Goal: Information Seeking & Learning: Learn about a topic

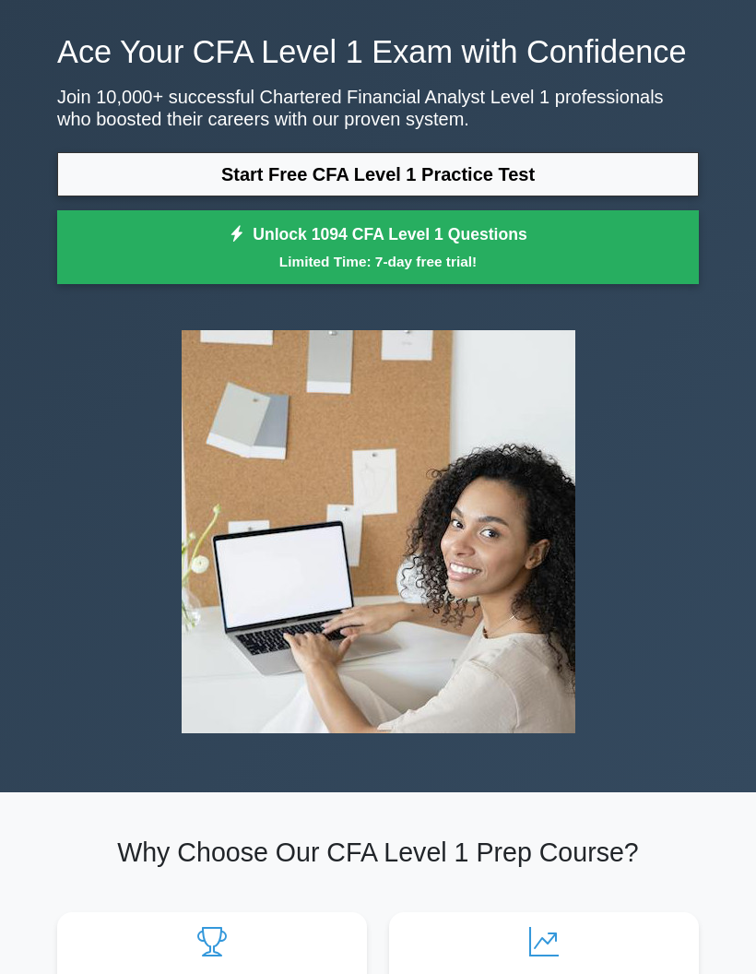
scroll to position [63, 0]
click at [624, 283] on link "Unlock 1094 CFA Level 1 Questions Limited Time: 7-day free trial!" at bounding box center [378, 247] width 642 height 74
click at [572, 196] on link "Start Free CFA Level 1 Practice Test" at bounding box center [378, 174] width 642 height 44
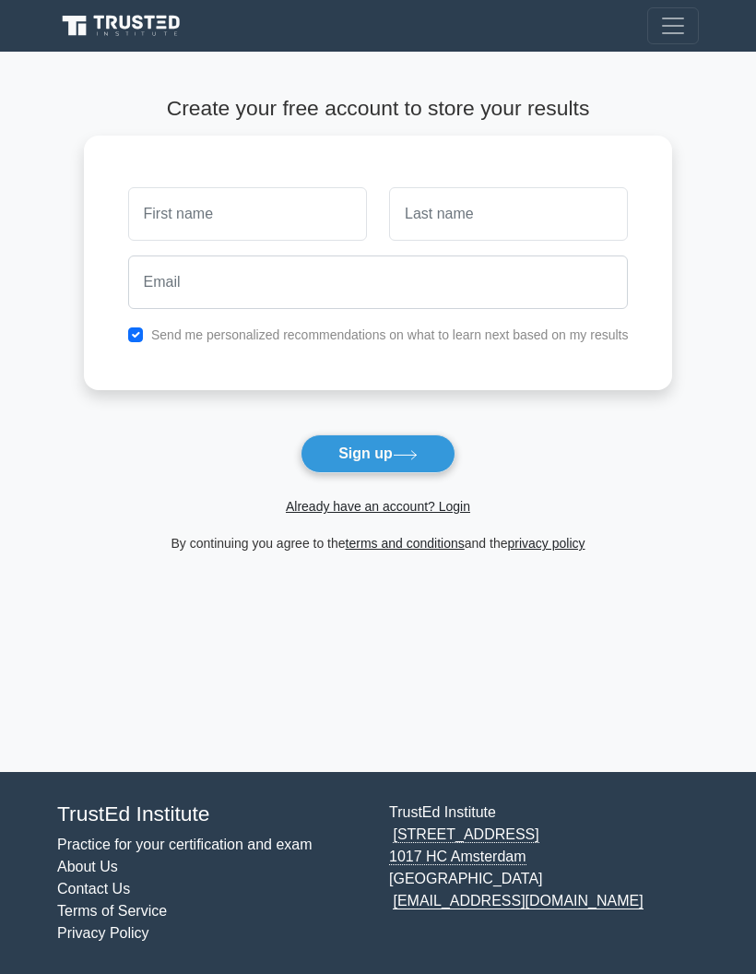
click at [292, 227] on input "text" at bounding box center [247, 214] width 239 height 54
type input "mimeeoscar@gmail.com"
click at [225, 214] on input "mimeeoscar@gmail.com" at bounding box center [247, 214] width 239 height 54
click at [224, 214] on input "mimeeoscar@gmail.com" at bounding box center [247, 214] width 239 height 54
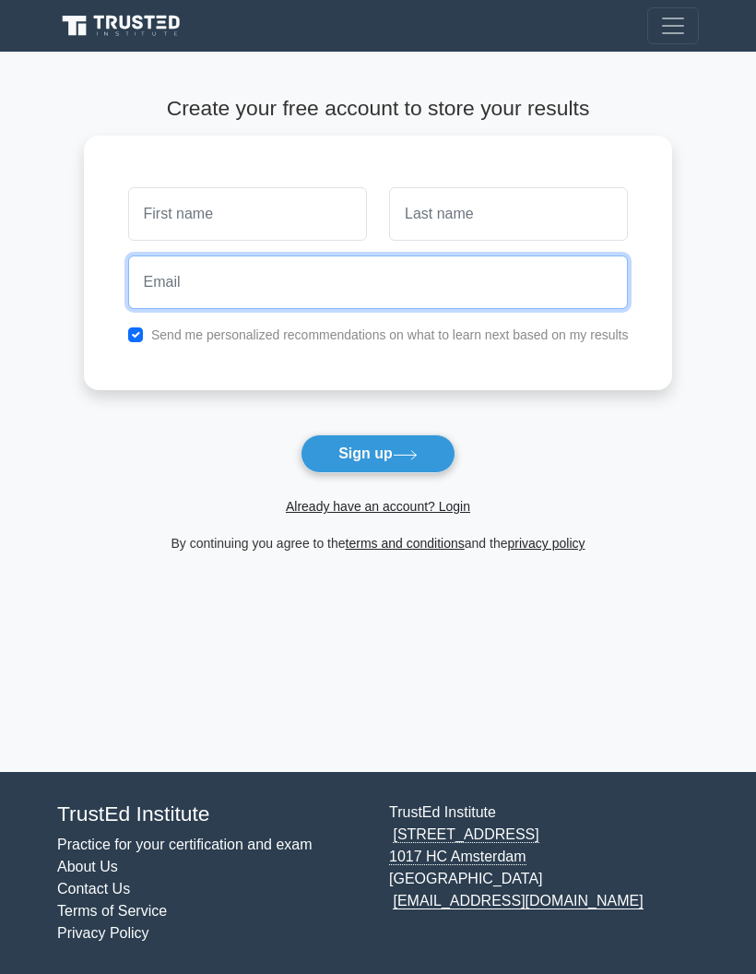
click at [151, 273] on input "email" at bounding box center [378, 283] width 501 height 54
click at [128, 286] on input "email" at bounding box center [378, 283] width 501 height 54
paste input "mimeeoscar@gmail.com"
type input "mimeeoscar@gmail.com"
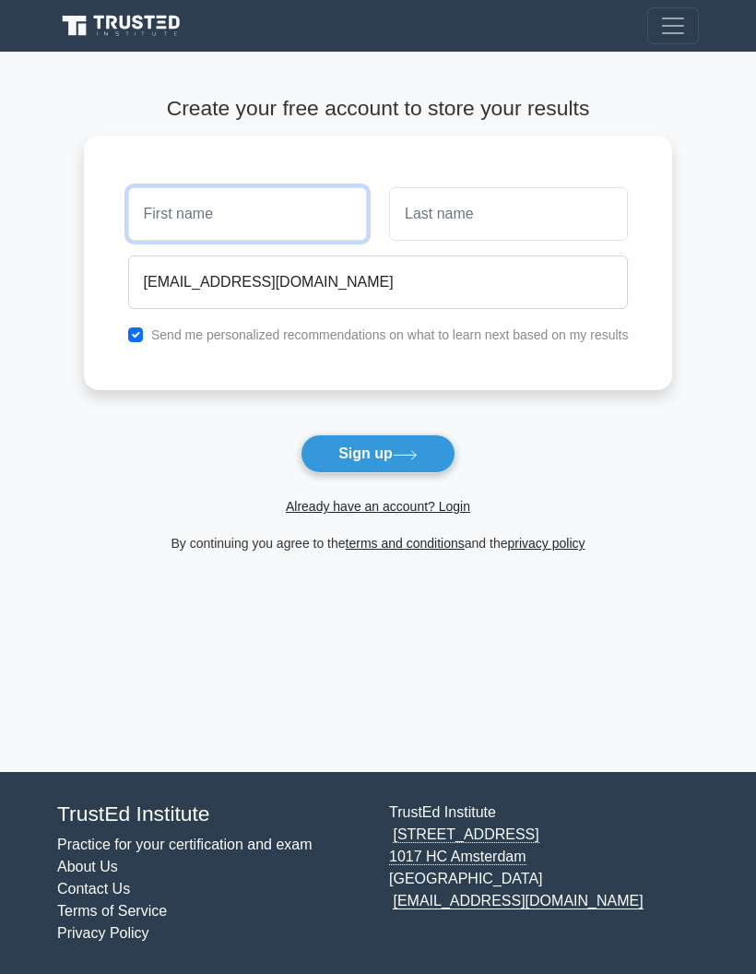
click at [179, 193] on input "text" at bounding box center [247, 214] width 239 height 54
type input "[PERSON_NAME]"
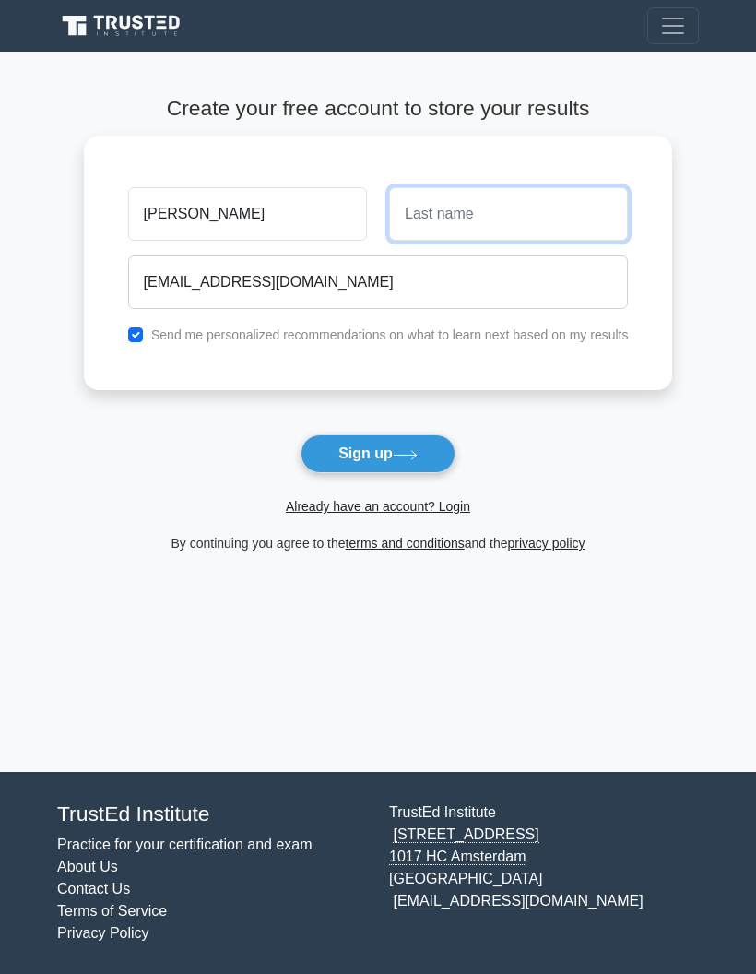
click at [505, 197] on input "text" at bounding box center [508, 214] width 239 height 54
type input "Ikegwuonu"
click at [377, 454] on button "Sign up" at bounding box center [378, 453] width 155 height 39
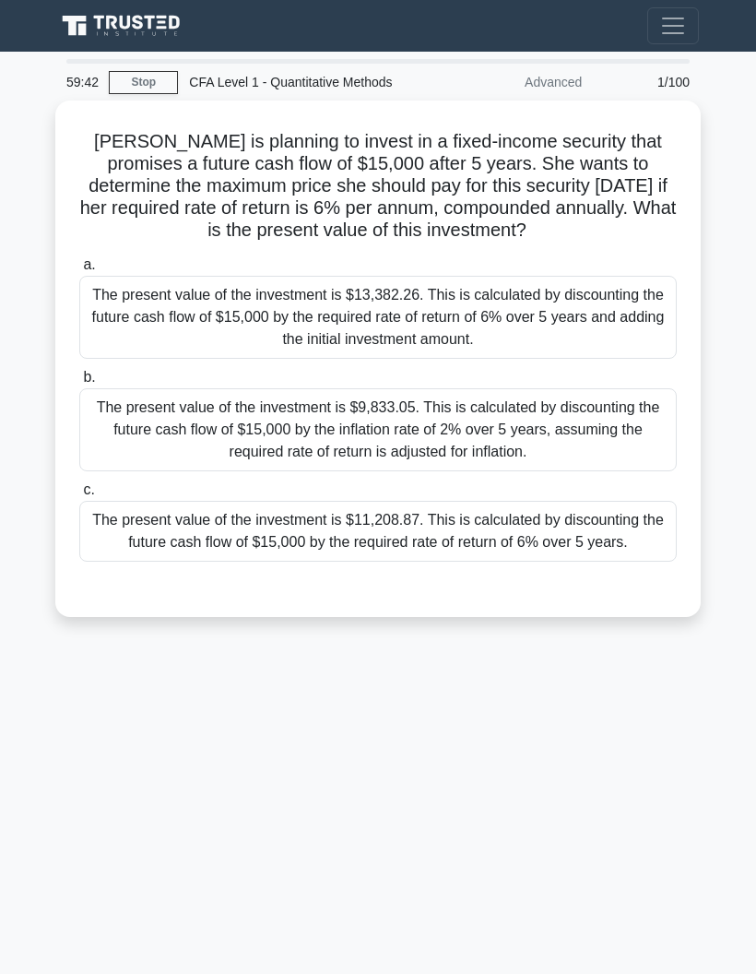
click at [146, 72] on link "Stop" at bounding box center [143, 82] width 69 height 23
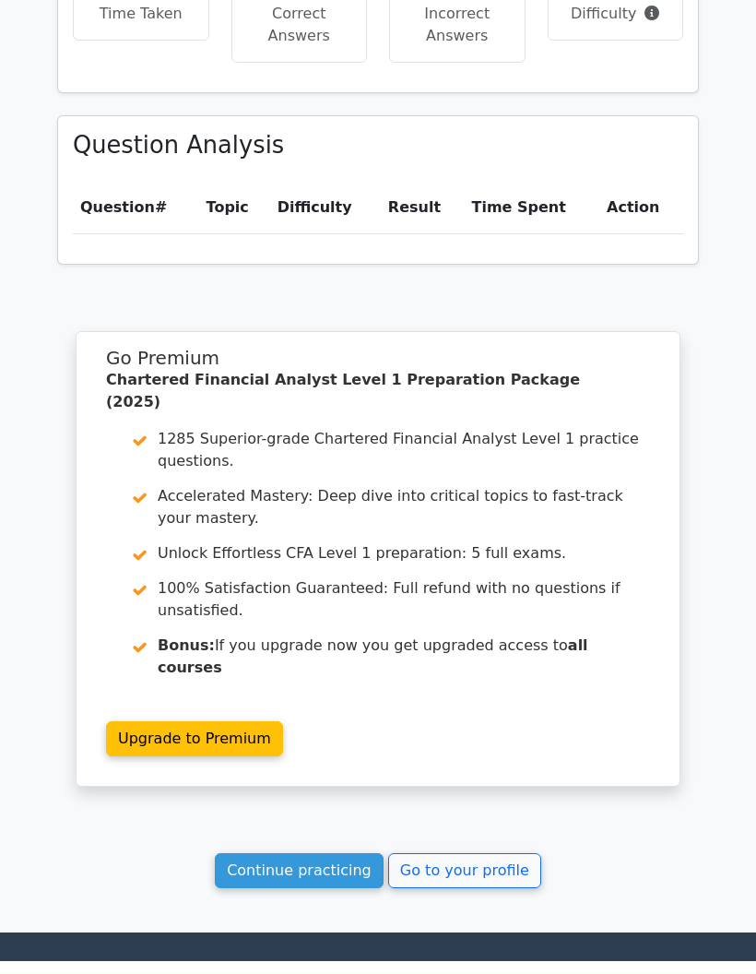
scroll to position [1203, 0]
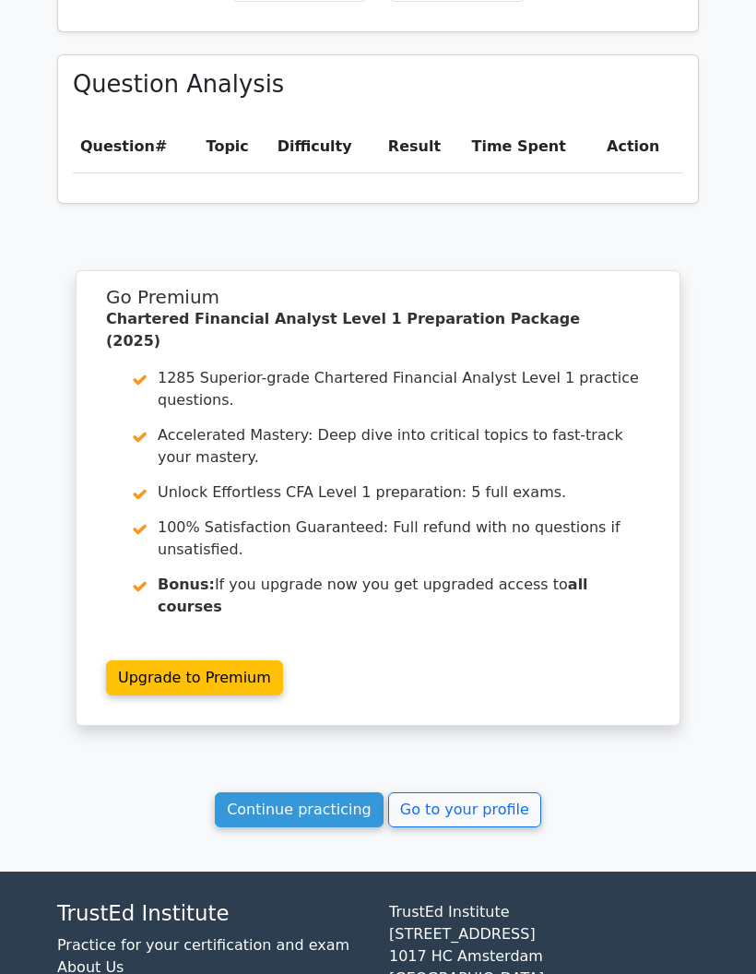
click at [315, 792] on link "Continue practicing" at bounding box center [299, 809] width 169 height 35
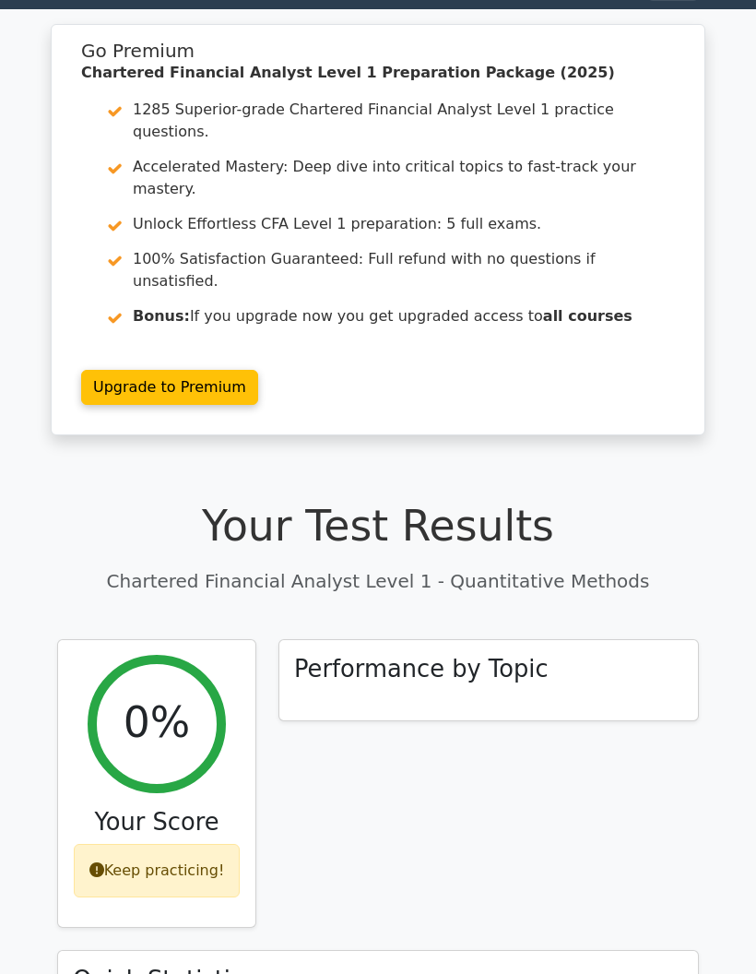
scroll to position [0, 0]
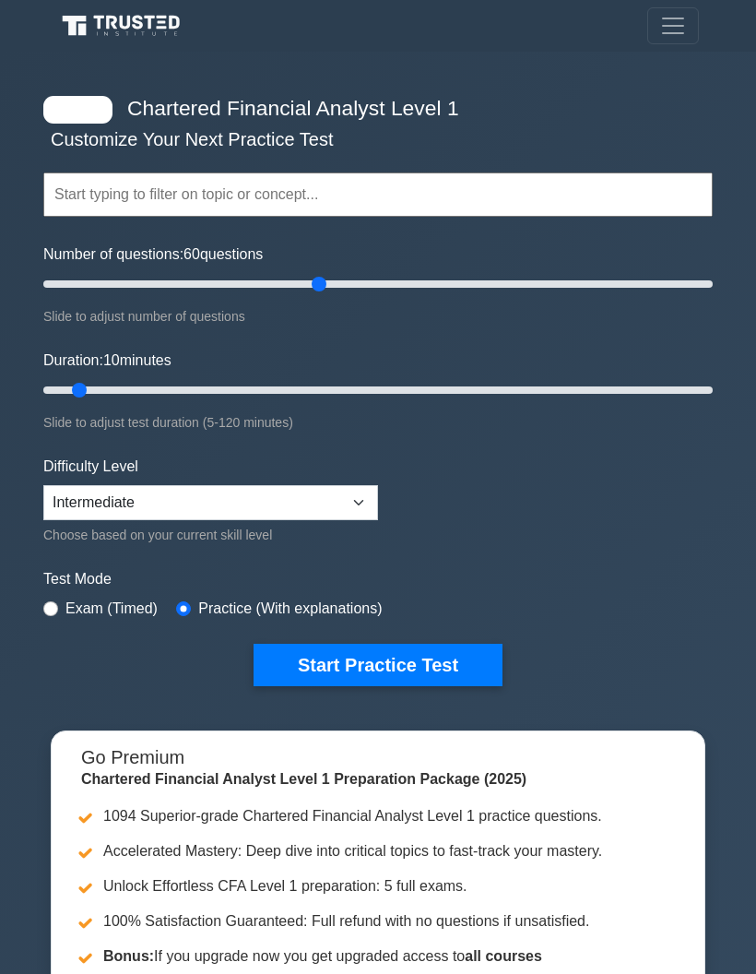
type input "85"
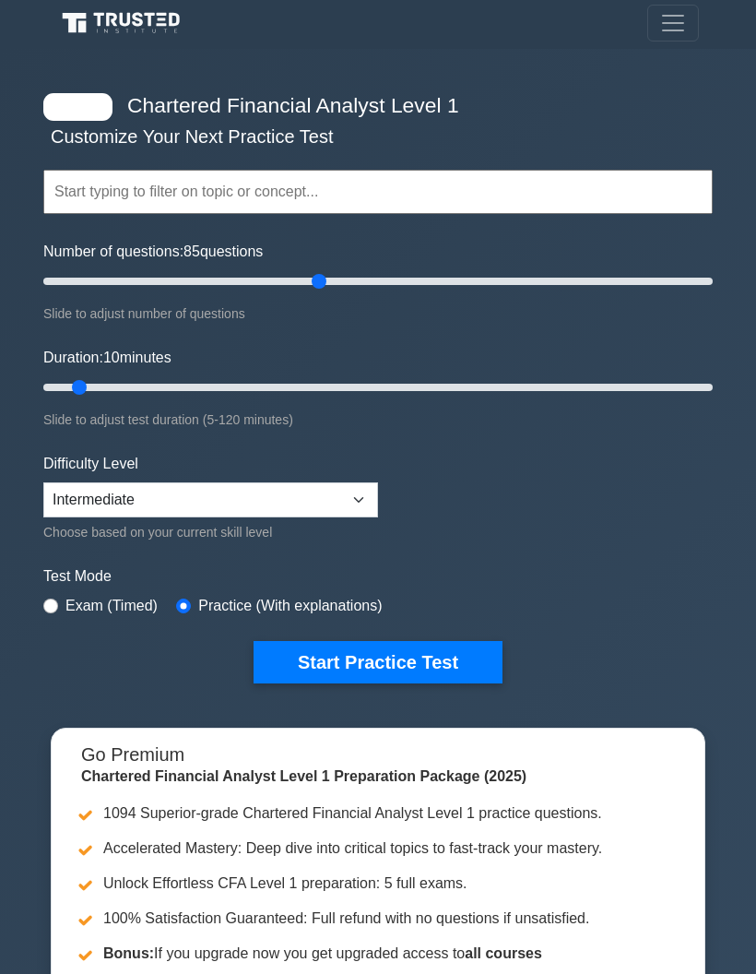
scroll to position [15, 0]
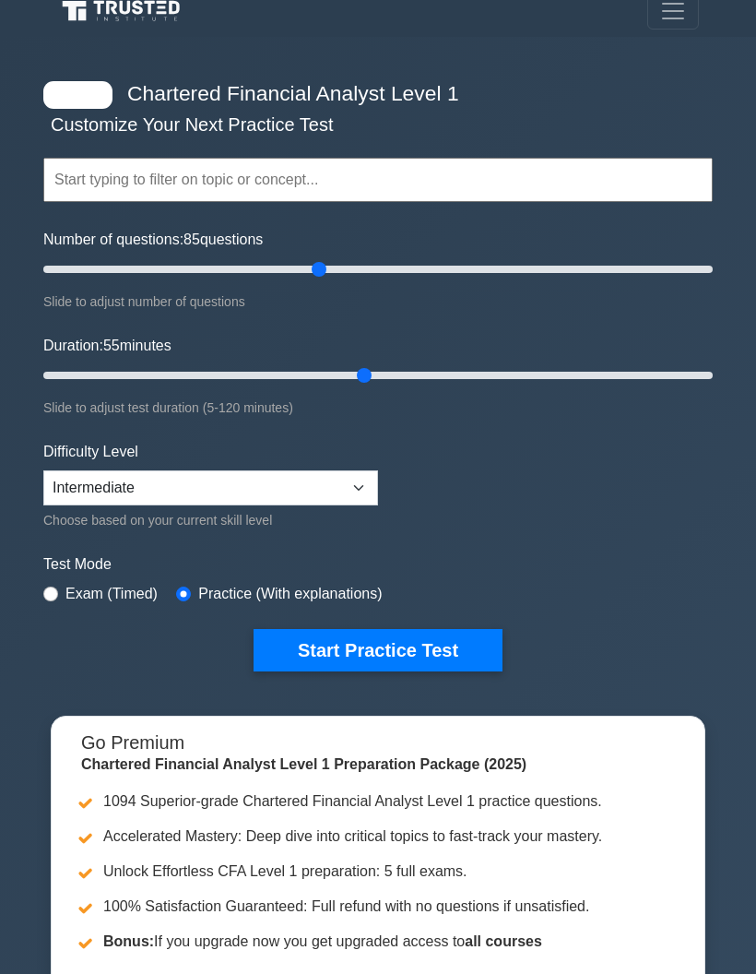
type input "60"
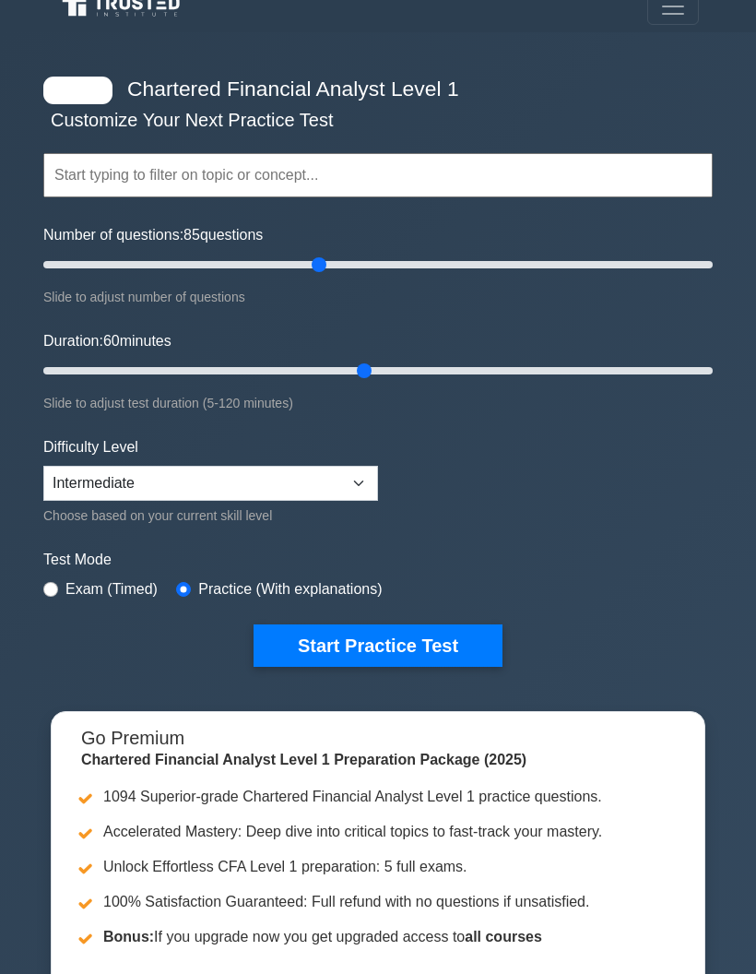
scroll to position [0, 0]
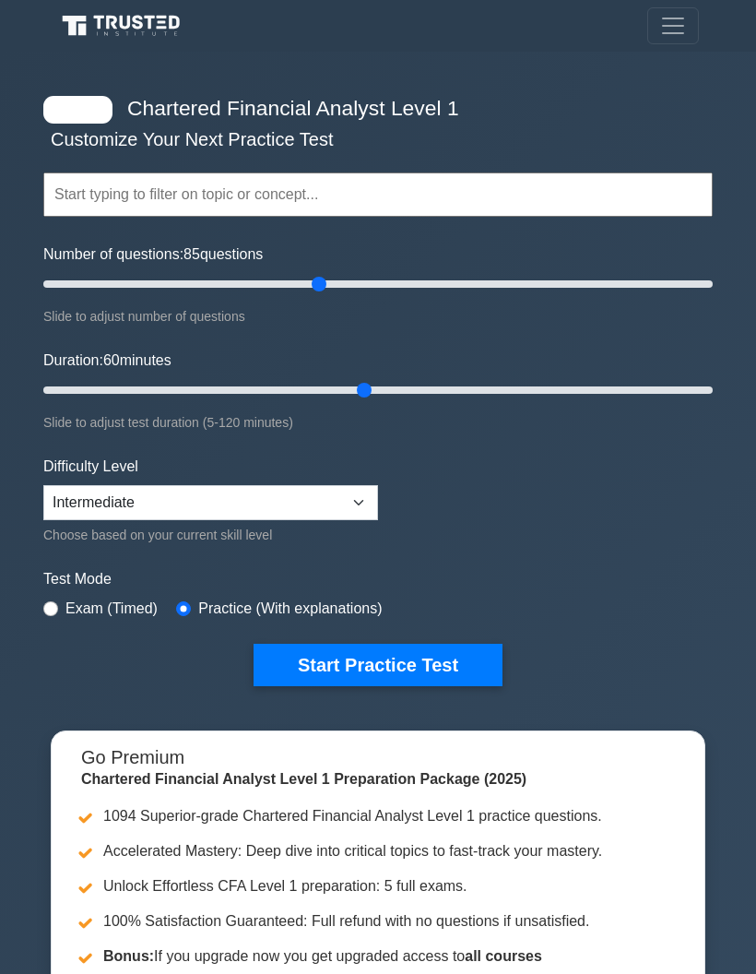
click at [82, 98] on div at bounding box center [77, 110] width 69 height 28
click at [82, 97] on div at bounding box center [77, 110] width 69 height 28
click at [411, 279] on input "Number of questions: 115 questions" at bounding box center [378, 284] width 670 height 22
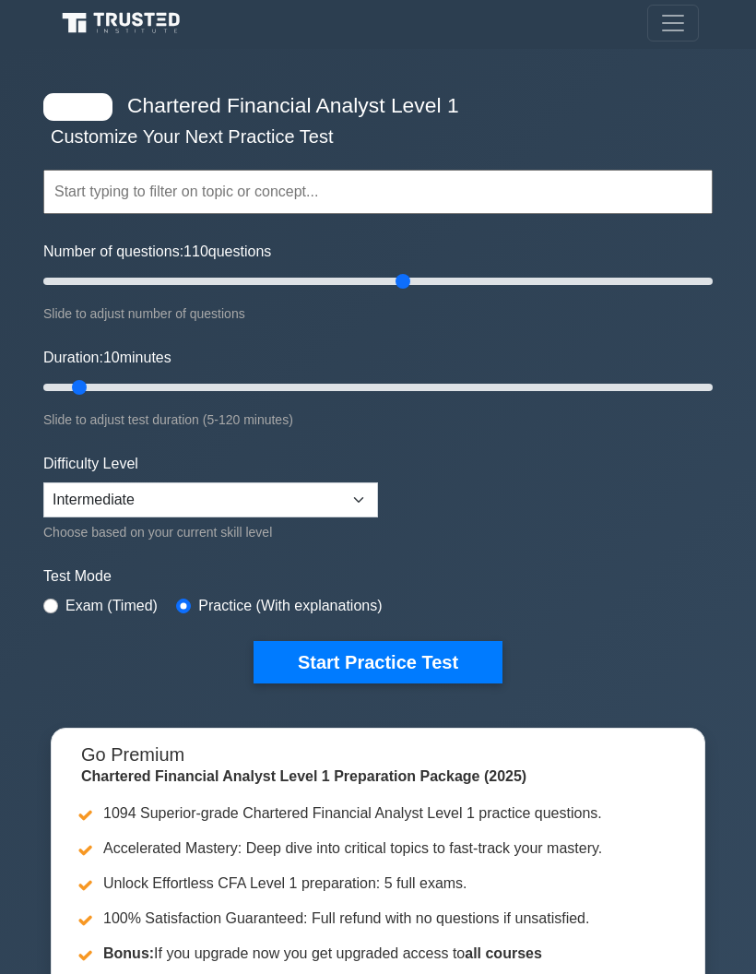
scroll to position [17, 0]
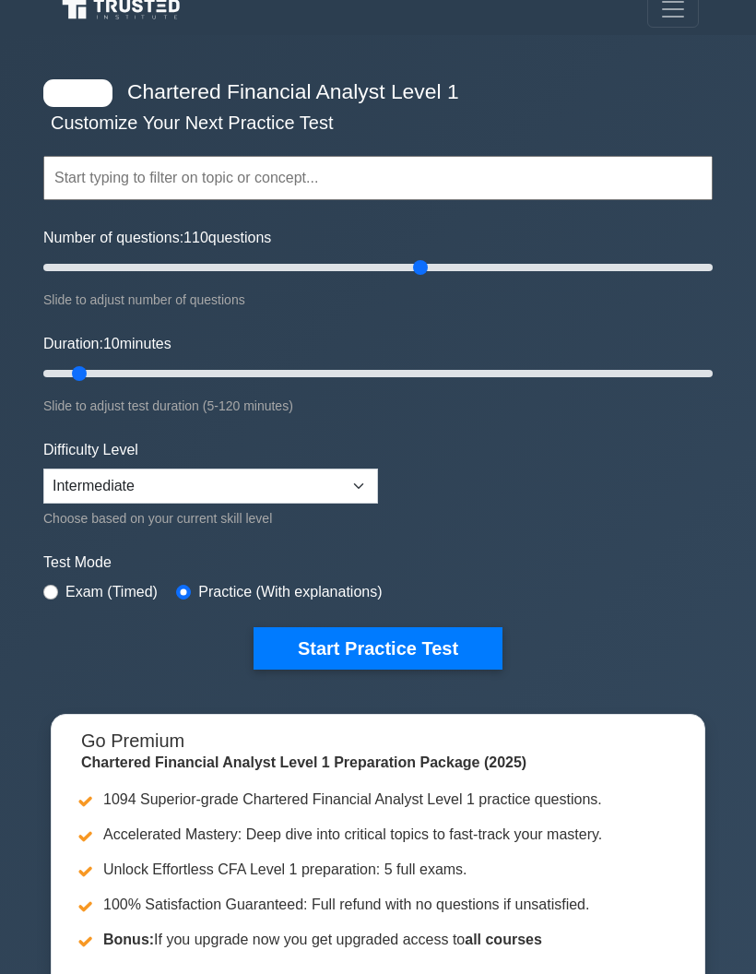
click at [413, 271] on input "Number of questions: 110 questions" at bounding box center [378, 267] width 670 height 22
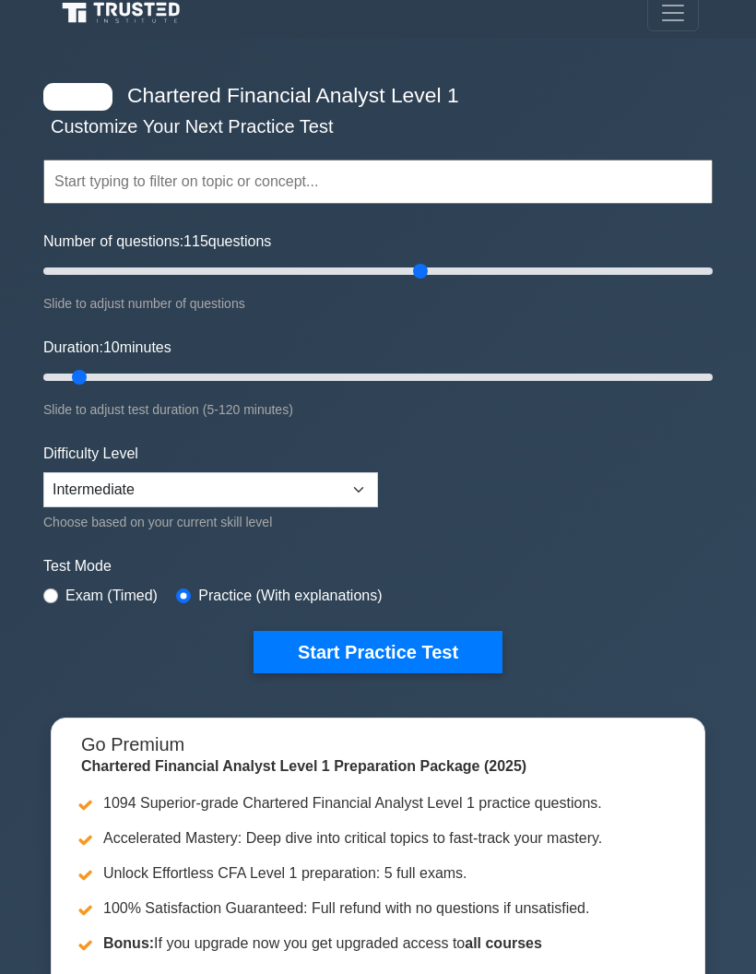
scroll to position [12, 0]
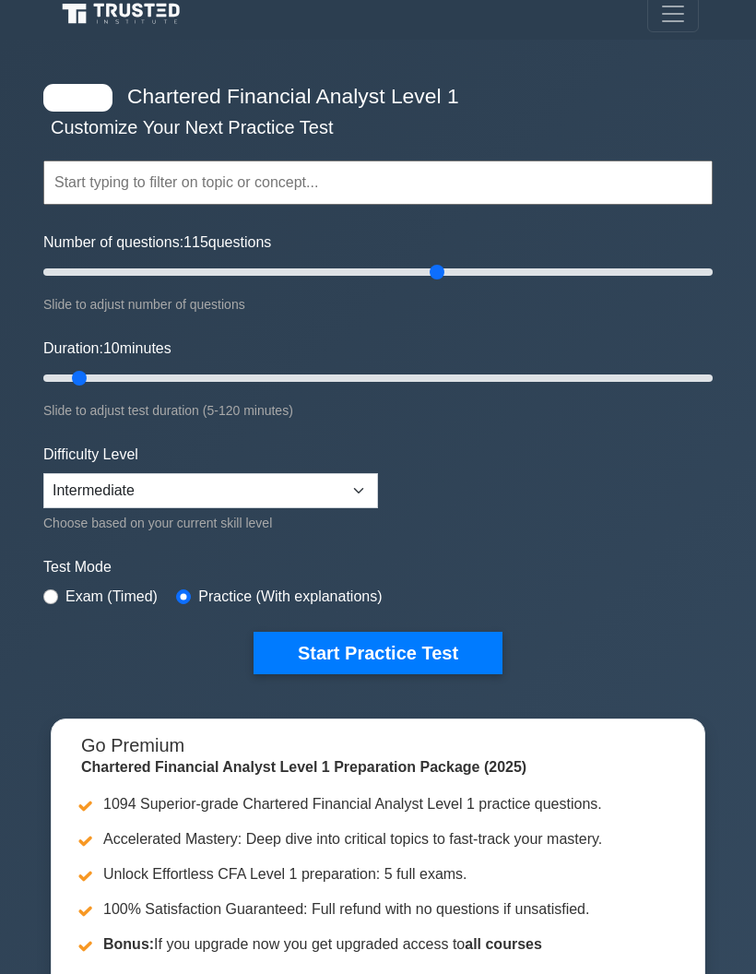
click at [431, 262] on input "Number of questions: 115 questions" at bounding box center [378, 272] width 670 height 22
click at [431, 261] on input "Number of questions: 120 questions" at bounding box center [378, 272] width 670 height 22
click at [445, 266] on input "Number of questions: 120 questions" at bounding box center [378, 272] width 670 height 22
type input "130"
type input "90"
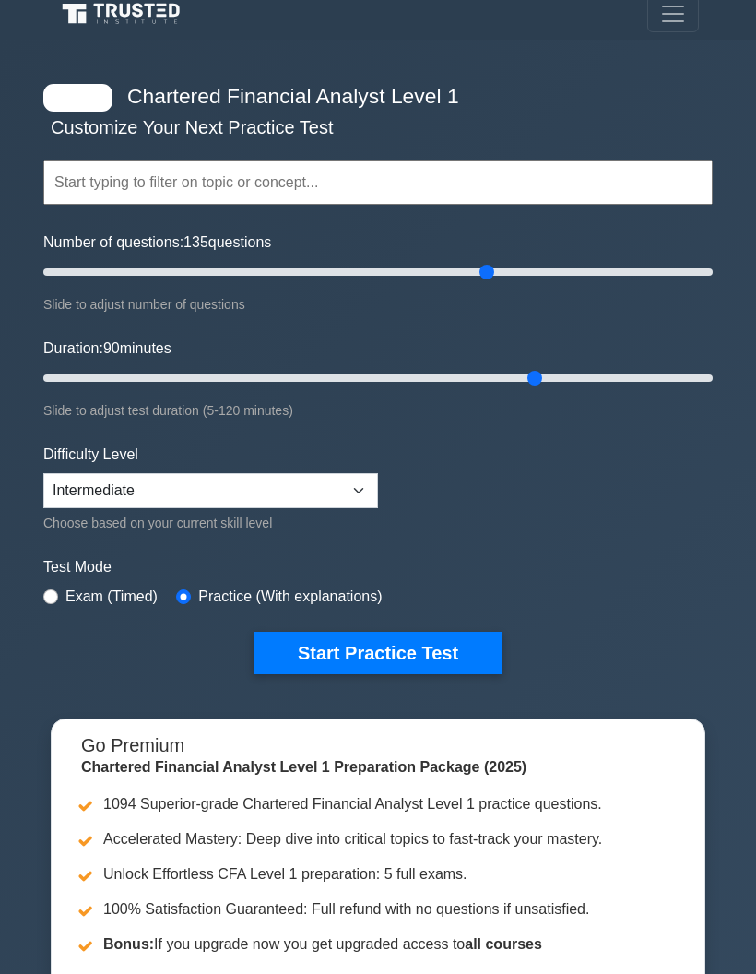
type input "135"
click at [285, 494] on select "Beginner Intermediate Expert" at bounding box center [210, 490] width 335 height 35
select select "beginner"
click at [385, 652] on button "Start Practice Test" at bounding box center [378, 653] width 249 height 42
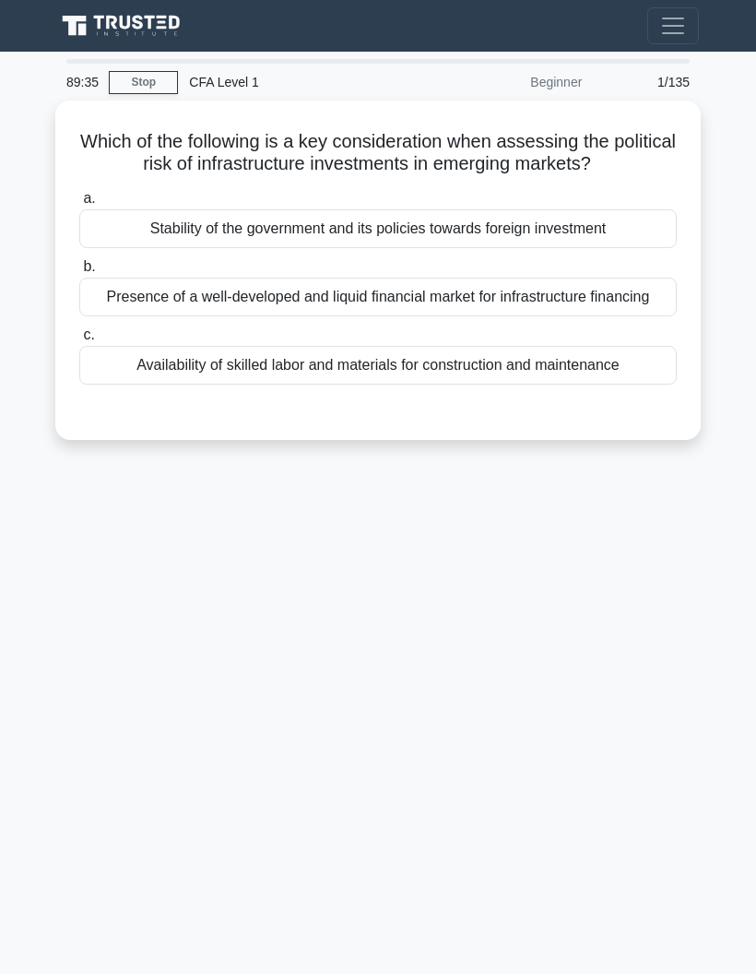
click at [609, 248] on div "Stability of the government and its policies towards foreign investment" at bounding box center [378, 228] width 598 height 39
click at [79, 205] on input "a. Stability of the government and its policies towards foreign investment" at bounding box center [79, 199] width 0 height 12
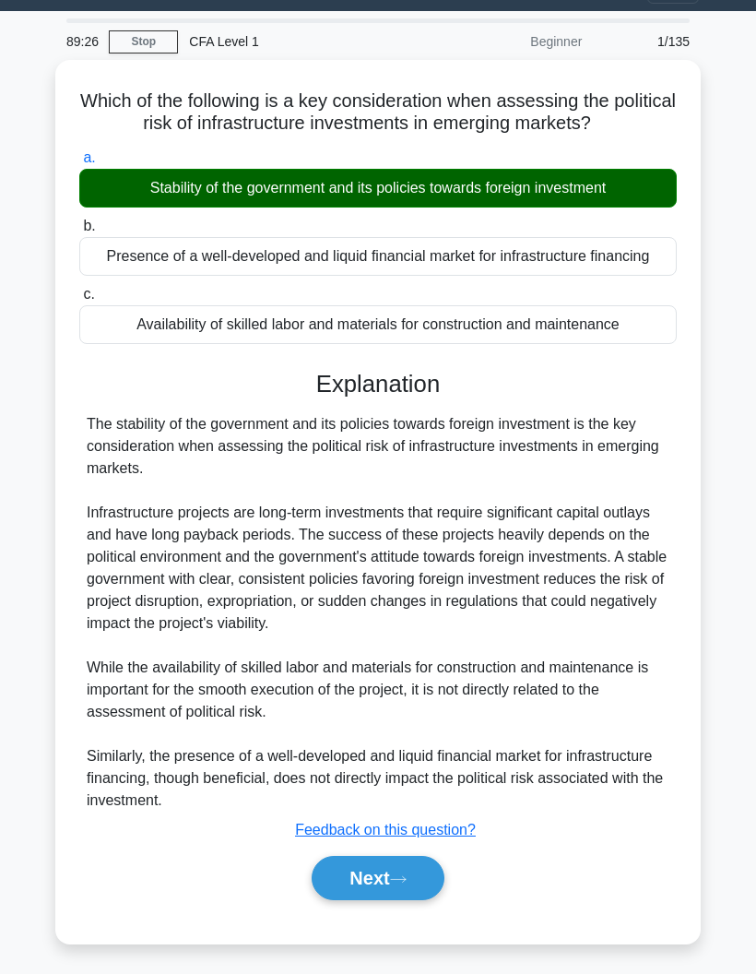
scroll to position [107, 0]
click at [393, 886] on button "Next" at bounding box center [378, 878] width 132 height 44
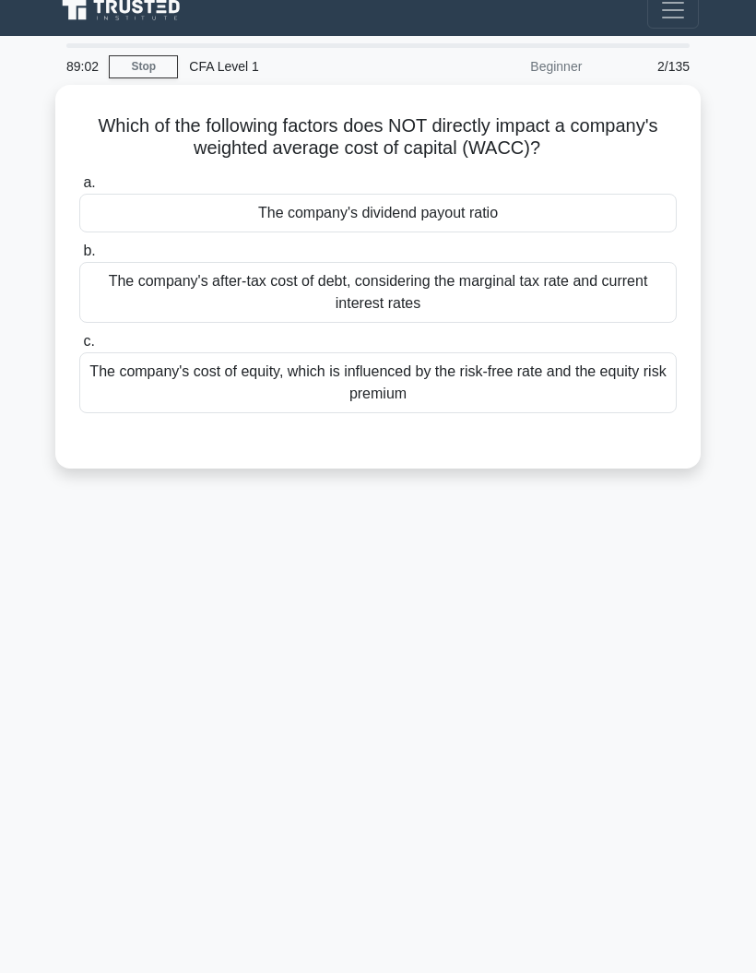
scroll to position [20, 0]
click at [594, 375] on div "The company's cost of equity, which is influenced by the risk-free rate and the…" at bounding box center [378, 383] width 598 height 61
click at [79, 349] on input "c. The company's cost of equity, which is influenced by the risk-free rate and …" at bounding box center [79, 343] width 0 height 12
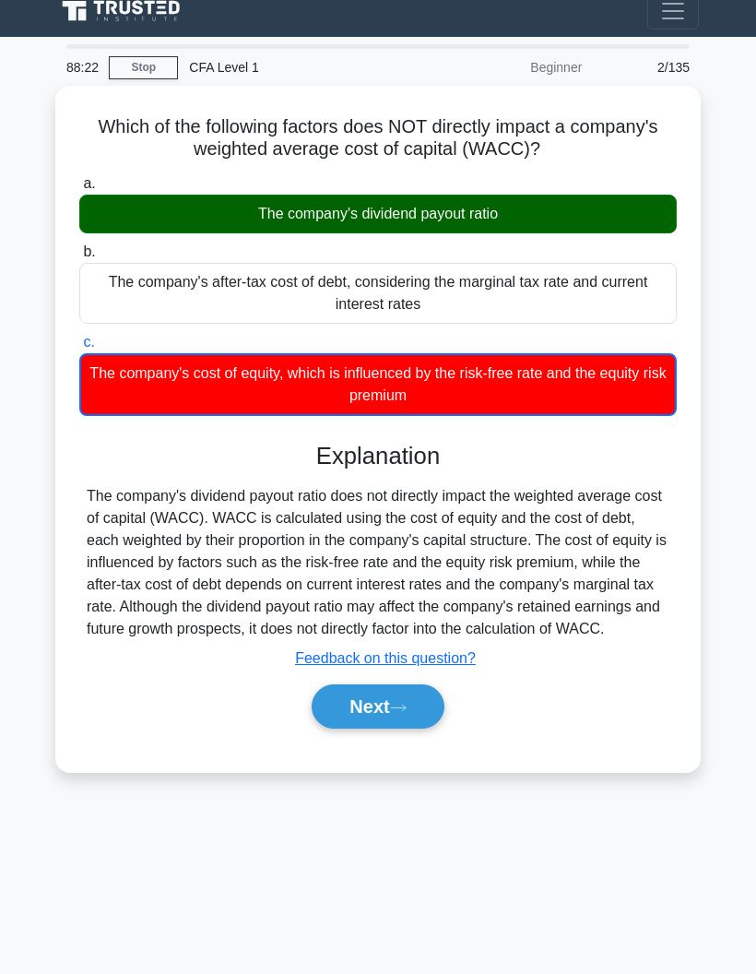
scroll to position [33, 0]
click at [407, 713] on icon at bounding box center [398, 708] width 17 height 10
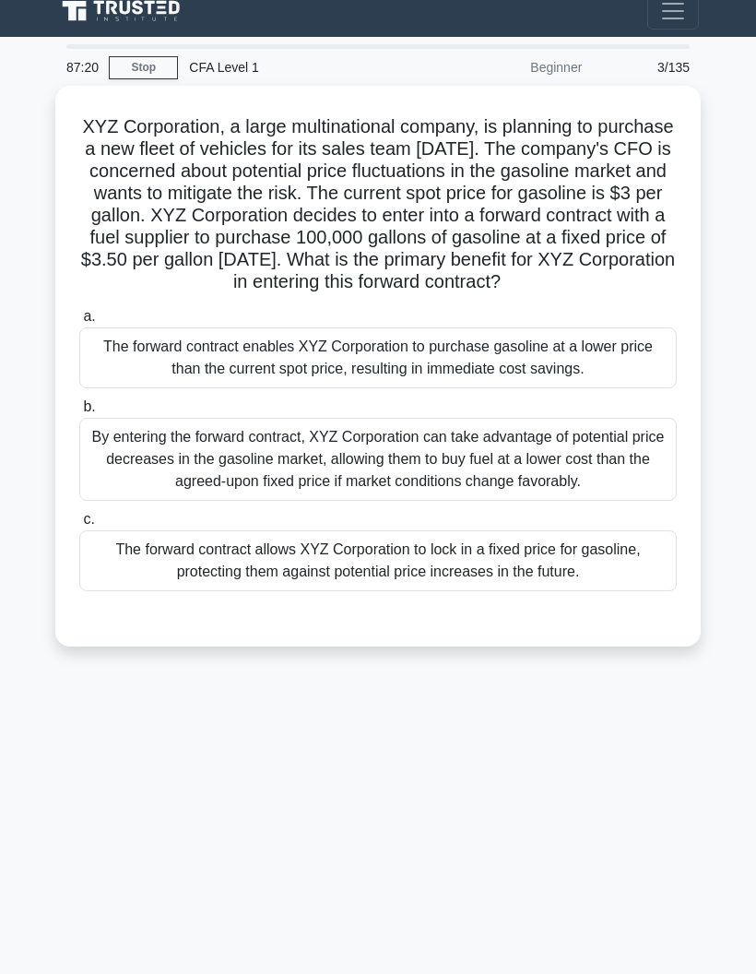
click at [630, 591] on div "The forward contract allows XYZ Corporation to lock in a fixed price for gasoli…" at bounding box center [378, 560] width 598 height 61
click at [79, 526] on input "c. The forward contract allows XYZ Corporation to lock in a fixed price for gas…" at bounding box center [79, 520] width 0 height 12
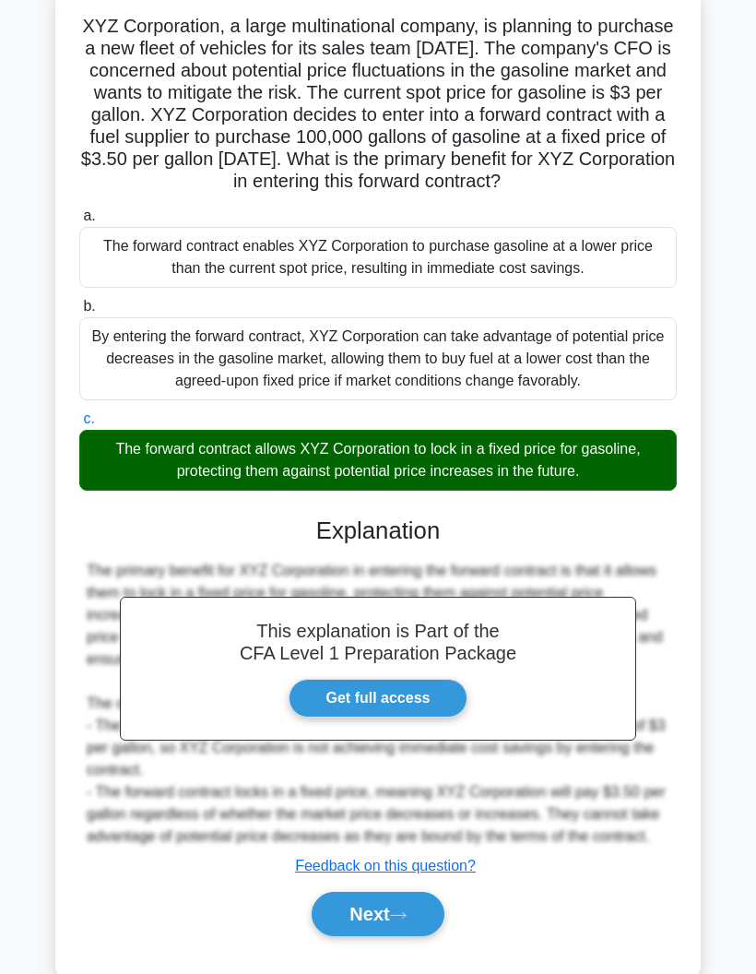
scroll to position [115, 0]
click at [402, 848] on div "The primary benefit for XYZ Corporation in entering the forward contract is tha…" at bounding box center [378, 704] width 583 height 288
click at [419, 718] on link "Get full access" at bounding box center [379, 698] width 180 height 39
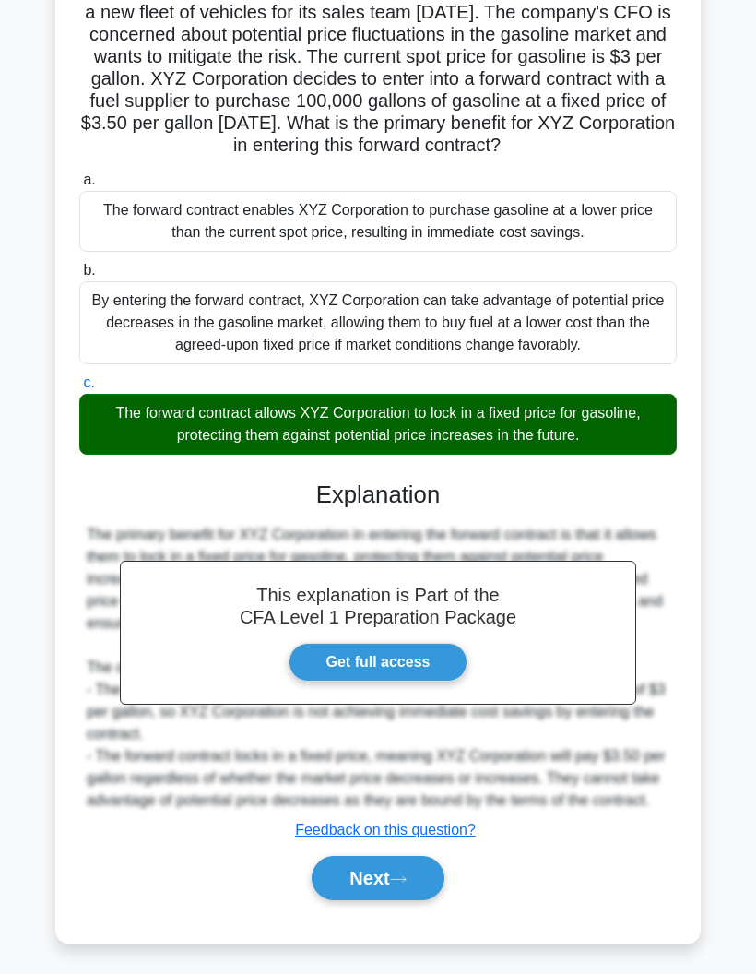
click at [368, 900] on button "Next" at bounding box center [378, 878] width 132 height 44
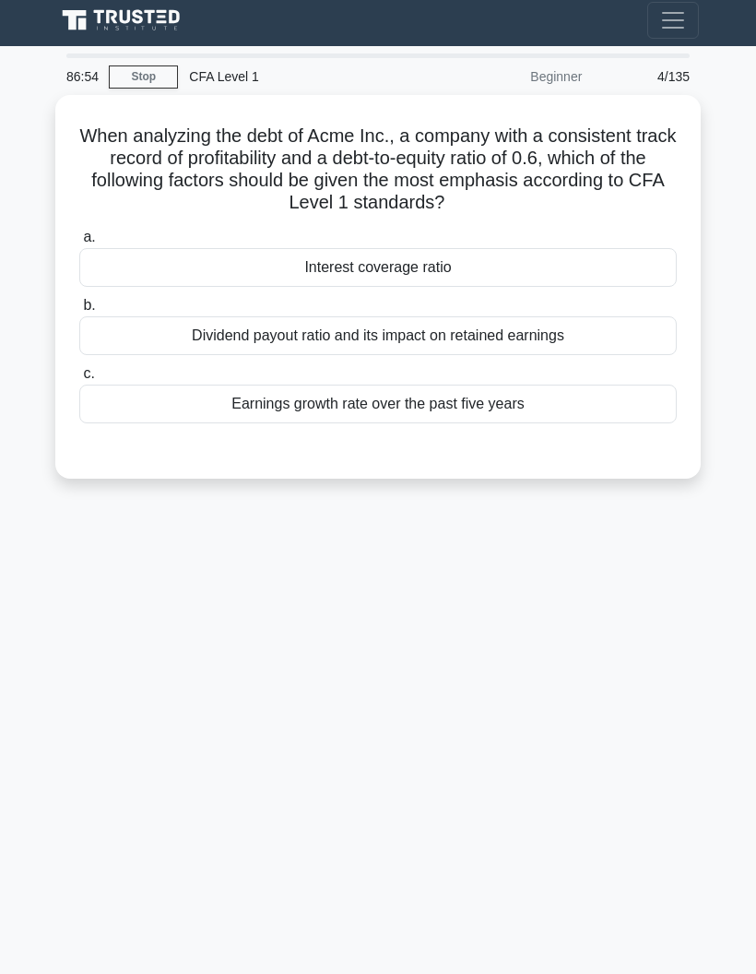
scroll to position [0, 0]
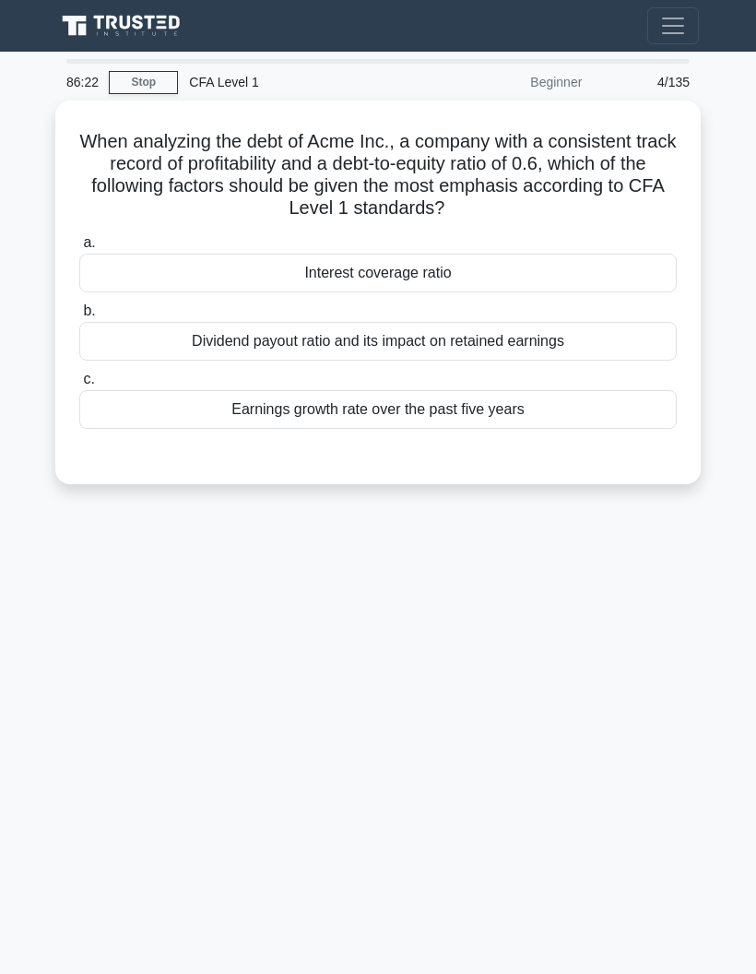
click at [605, 410] on div "Earnings growth rate over the past five years" at bounding box center [378, 409] width 598 height 39
click at [79, 386] on input "c. Earnings growth rate over the past five years" at bounding box center [79, 380] width 0 height 12
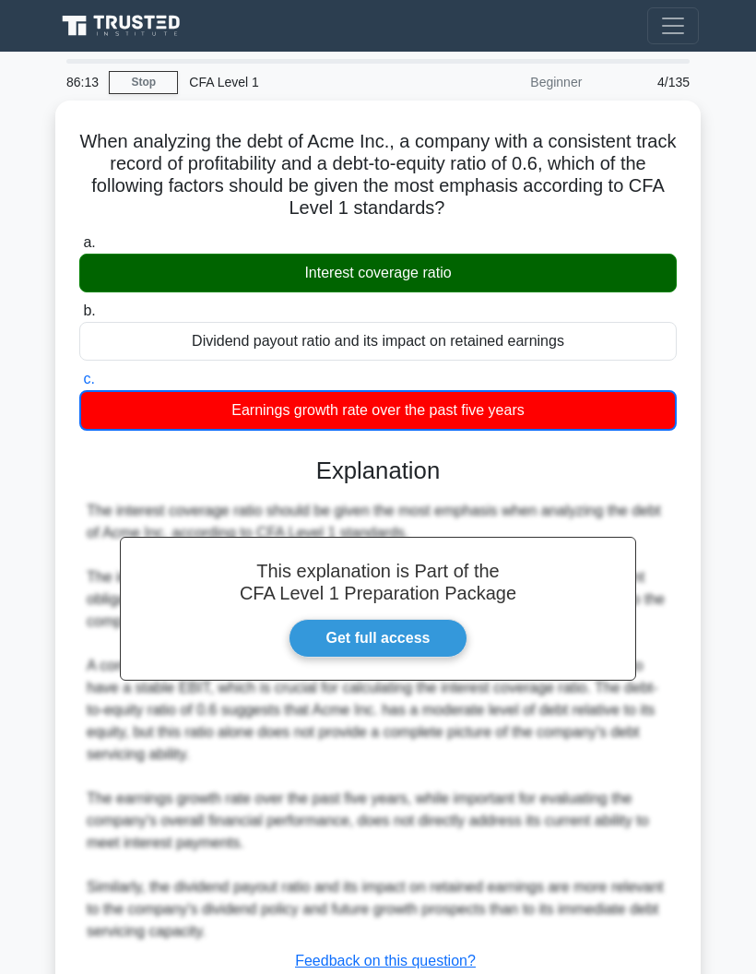
click at [458, 69] on div "Beginner" at bounding box center [512, 82] width 161 height 37
click at [562, 93] on div "Beginner" at bounding box center [512, 82] width 161 height 37
click at [634, 67] on div "4/135" at bounding box center [647, 82] width 108 height 37
click at [657, 27] on button "Toggle navigation" at bounding box center [674, 25] width 52 height 37
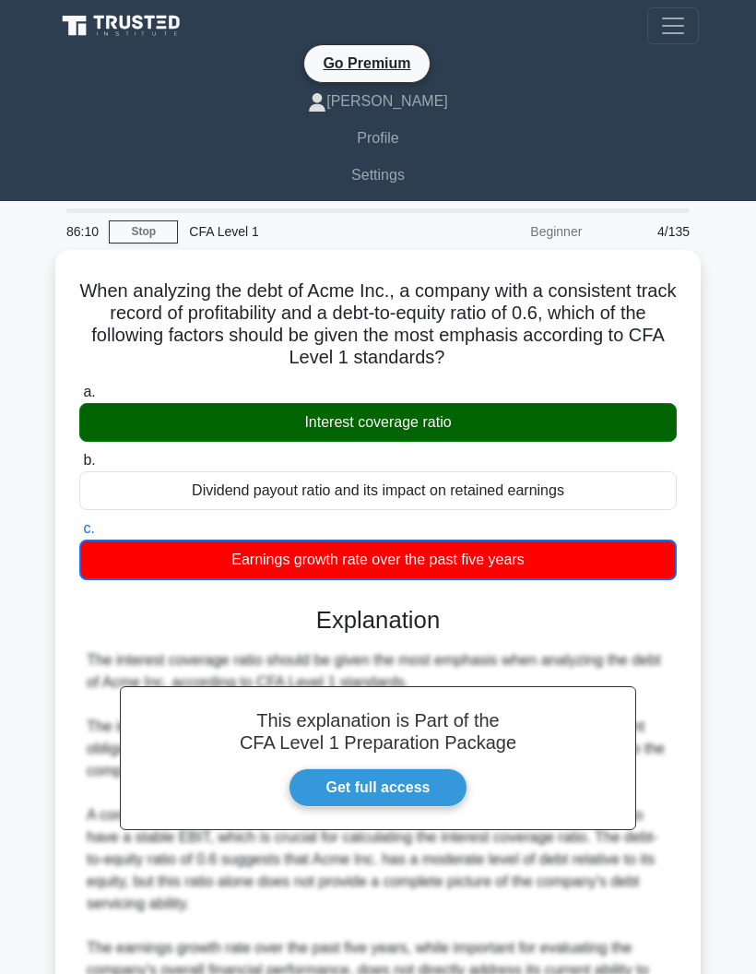
click at [506, 315] on h5 "When analyzing the debt of Acme Inc., a company with a consistent track record …" at bounding box center [377, 325] width 601 height 90
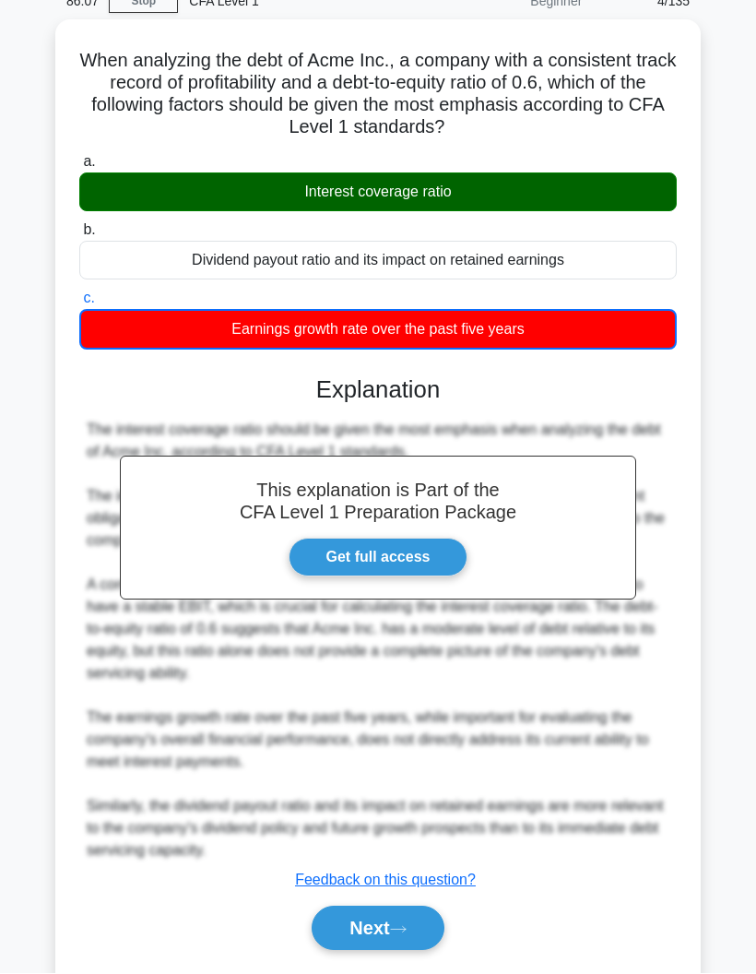
scroll to position [229, 0]
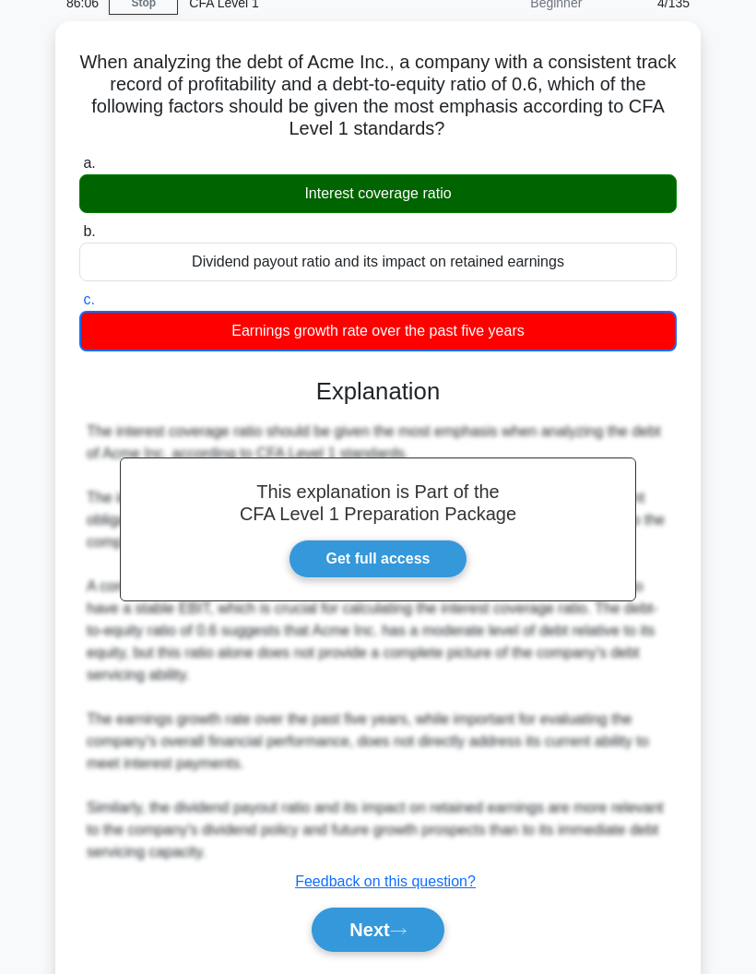
click at [407, 936] on icon at bounding box center [398, 931] width 17 height 10
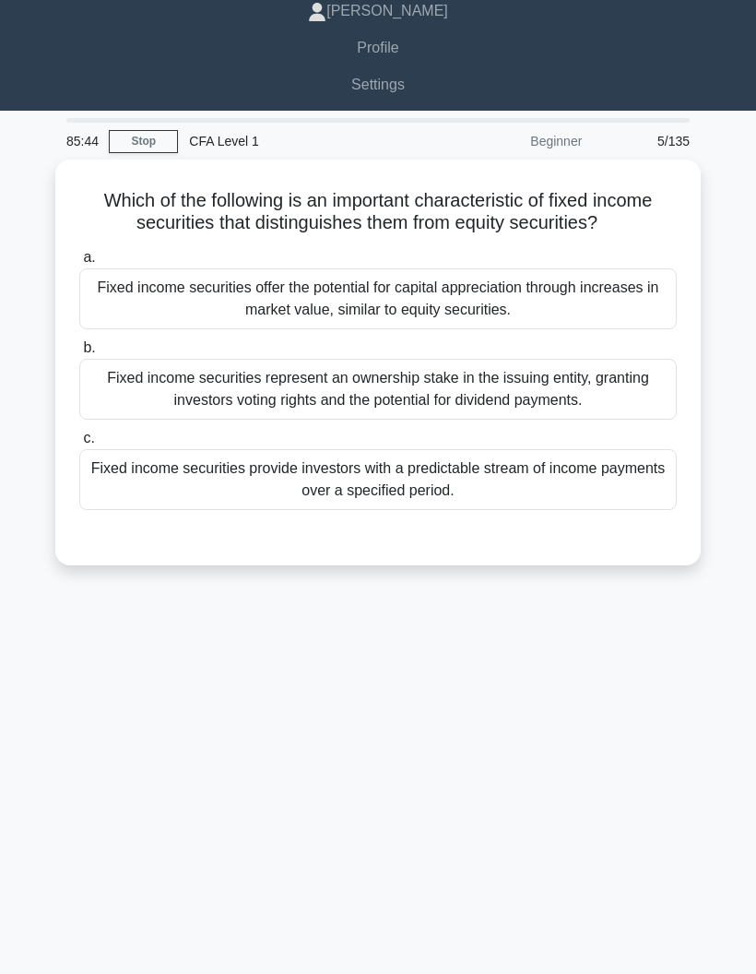
click at [610, 507] on div "Fixed income securities provide investors with a predictable stream of income p…" at bounding box center [378, 479] width 598 height 61
click at [79, 445] on input "c. Fixed income securities provide investors with a predictable stream of incom…" at bounding box center [79, 439] width 0 height 12
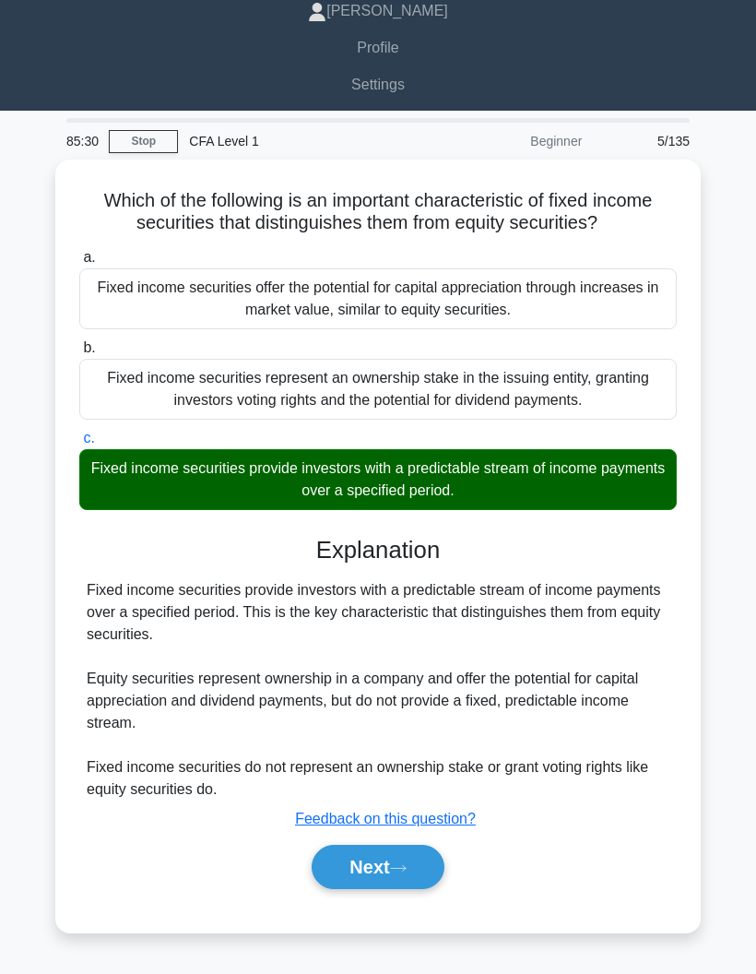
click at [418, 888] on button "Next" at bounding box center [378, 867] width 132 height 44
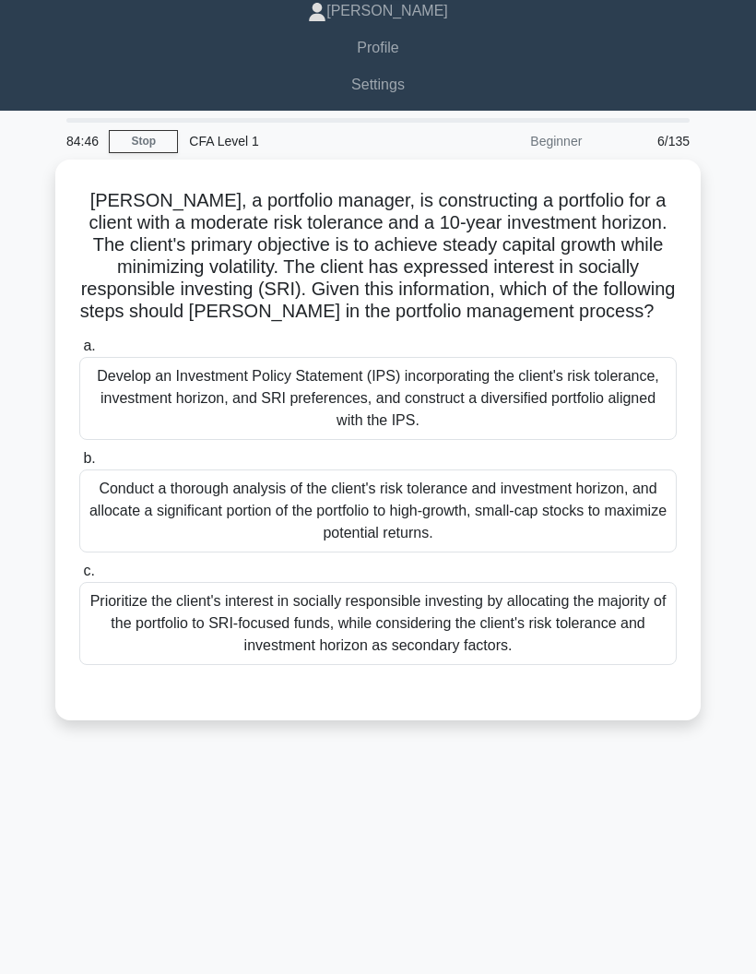
click at [605, 417] on div "Develop an Investment Policy Statement (IPS) incorporating the client's risk to…" at bounding box center [378, 398] width 598 height 83
click at [79, 352] on input "a. Develop an Investment Policy Statement (IPS) incorporating the client's risk…" at bounding box center [79, 346] width 0 height 12
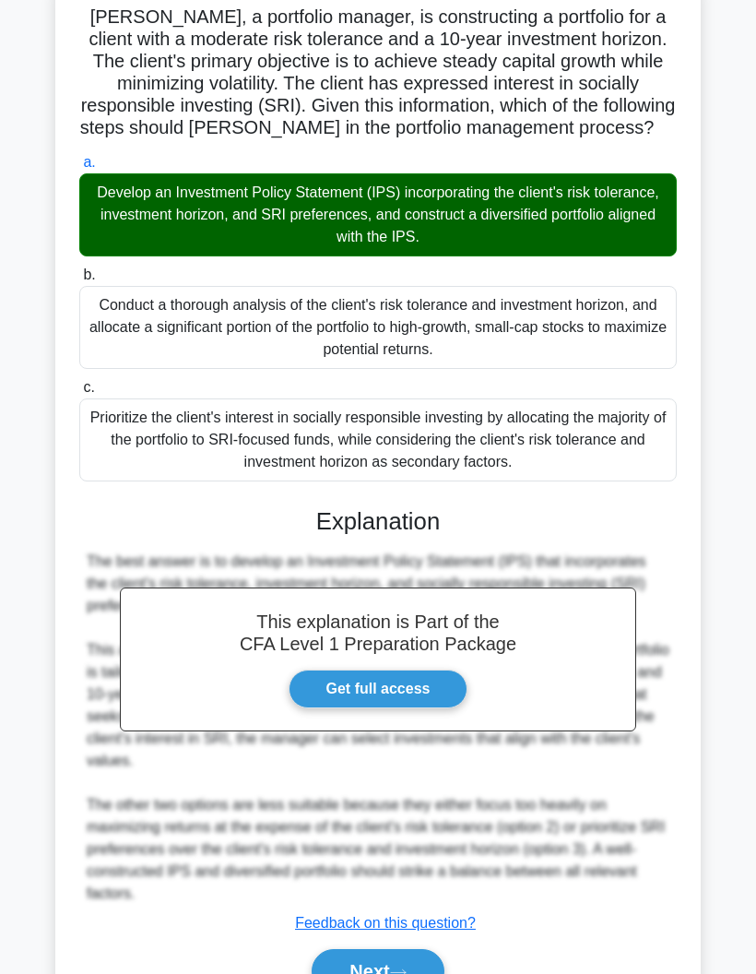
click at [401, 973] on icon at bounding box center [398, 973] width 17 height 10
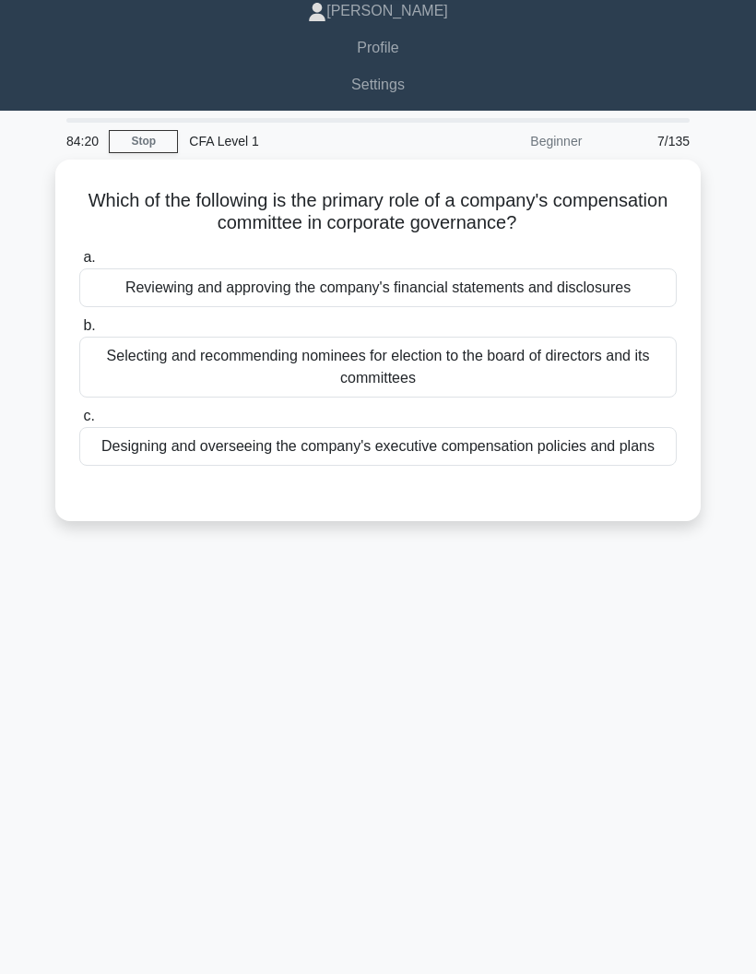
click at [599, 466] on div "Designing and overseeing the company's executive compensation policies and plans" at bounding box center [378, 446] width 598 height 39
click at [79, 422] on input "c. Designing and overseeing the company's executive compensation policies and p…" at bounding box center [79, 416] width 0 height 12
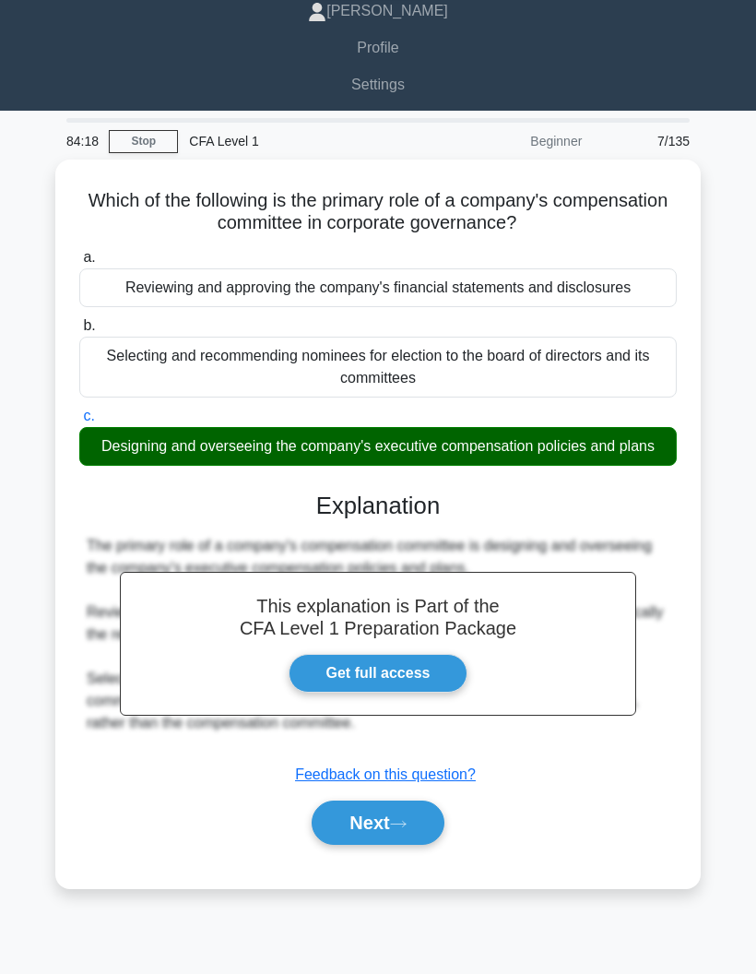
click at [381, 841] on button "Next" at bounding box center [378, 823] width 132 height 44
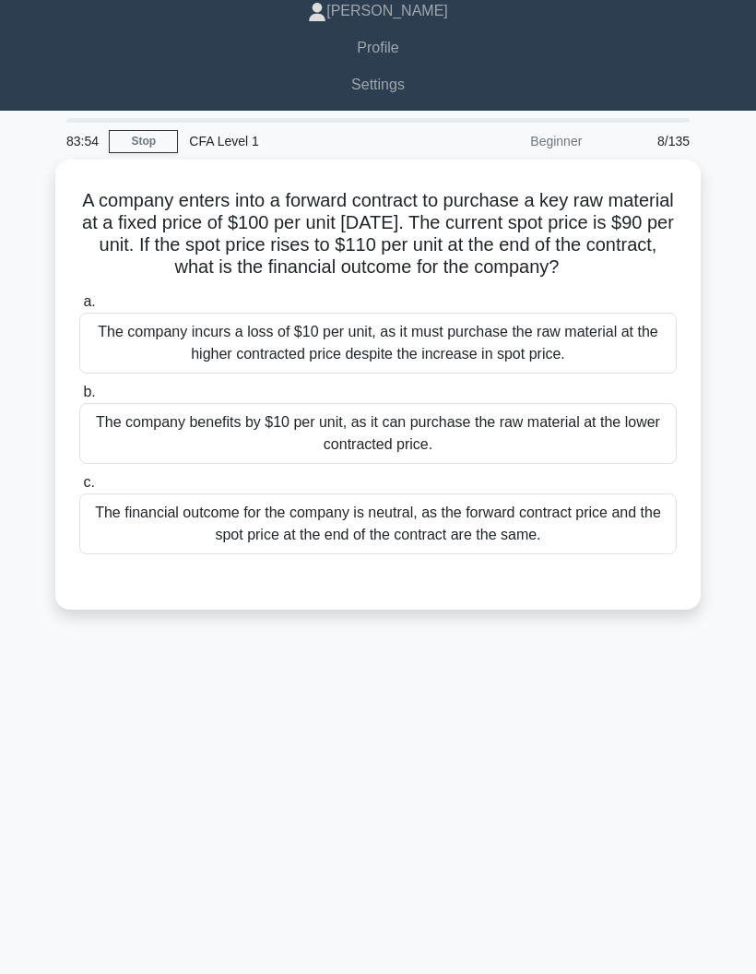
click at [627, 453] on div "The company benefits by $10 per unit, as it can purchase the raw material at th…" at bounding box center [378, 433] width 598 height 61
click at [79, 399] on input "b. The company benefits by $10 per unit, as it can purchase the raw material at…" at bounding box center [79, 393] width 0 height 12
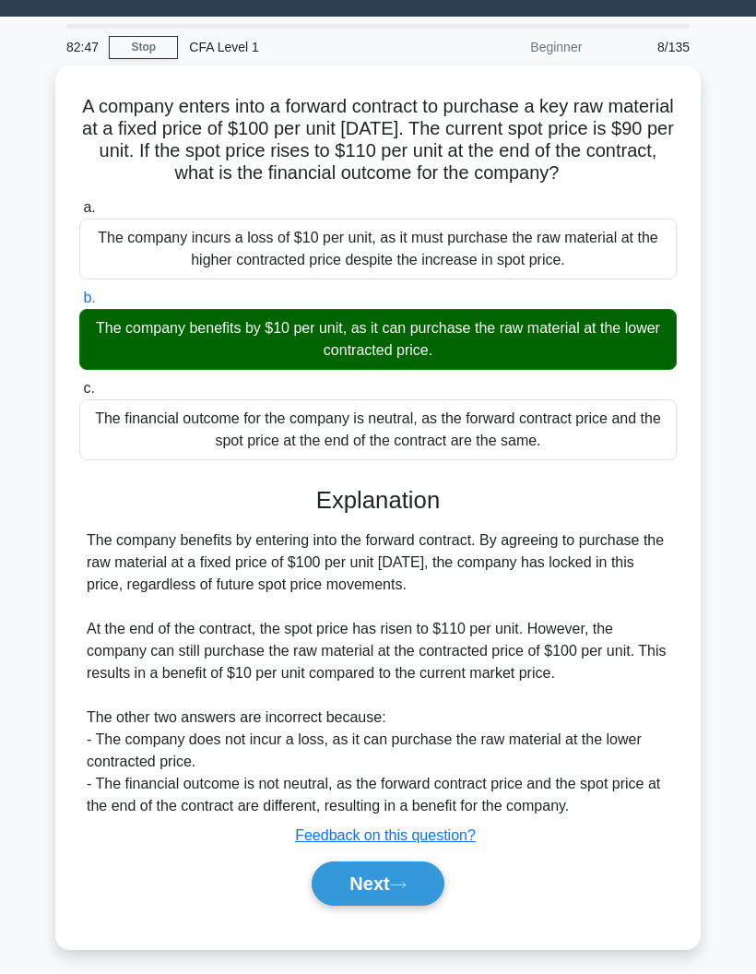
scroll to position [256, 0]
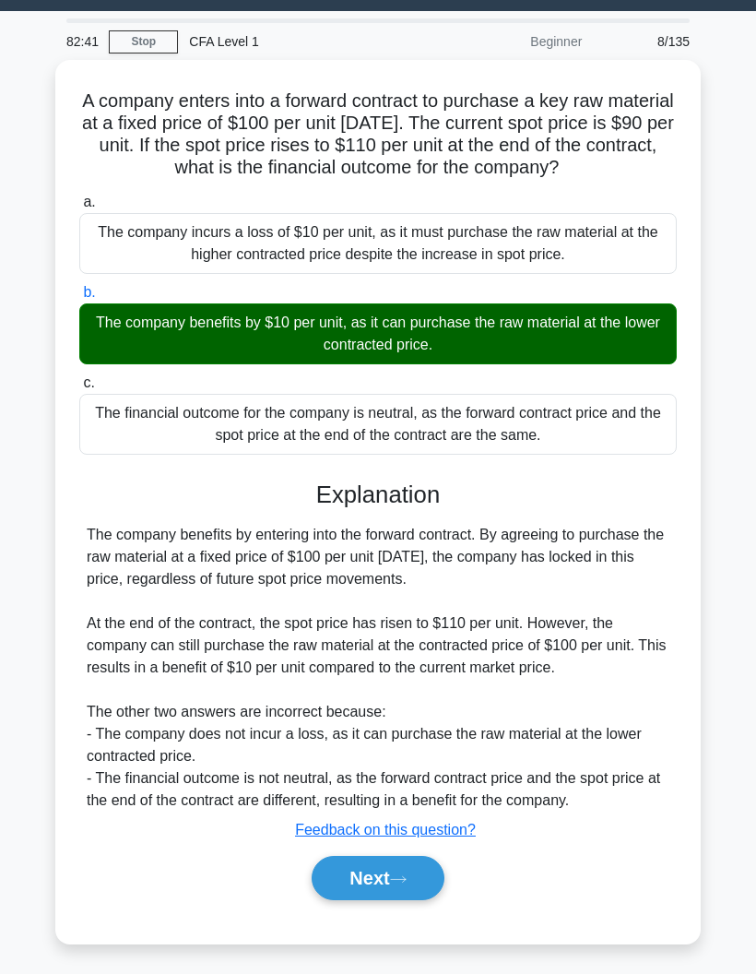
click at [359, 885] on button "Next" at bounding box center [378, 878] width 132 height 44
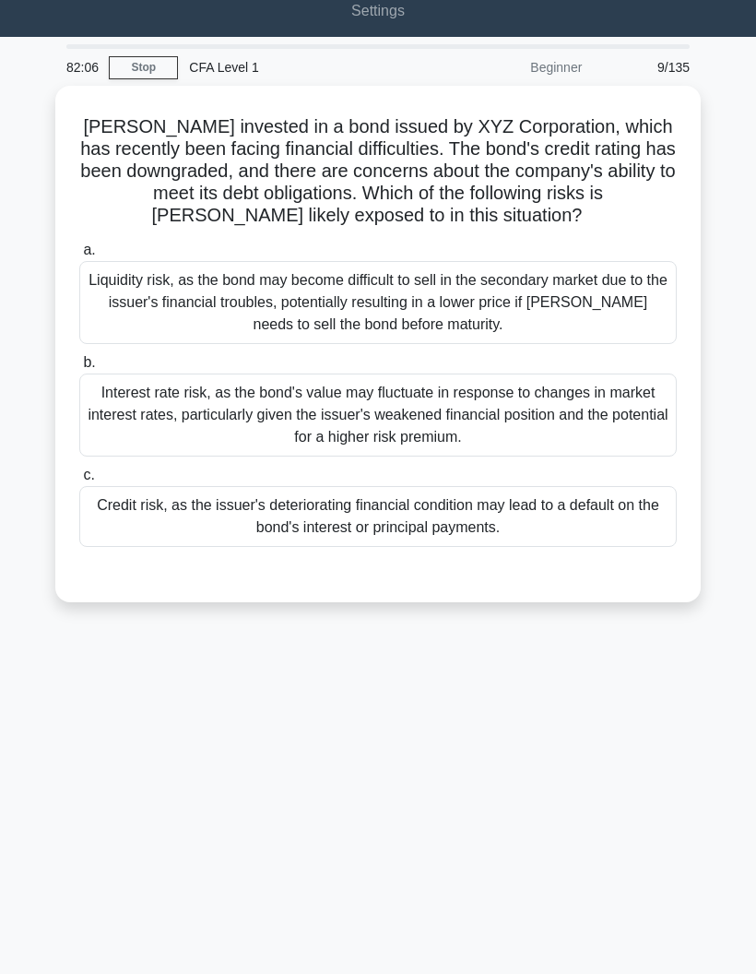
click at [126, 547] on div "Credit risk, as the issuer's deteriorating financial condition may lead to a de…" at bounding box center [378, 516] width 598 height 61
click at [79, 482] on input "c. Credit risk, as the issuer's deteriorating financial condition may lead to a…" at bounding box center [79, 476] width 0 height 12
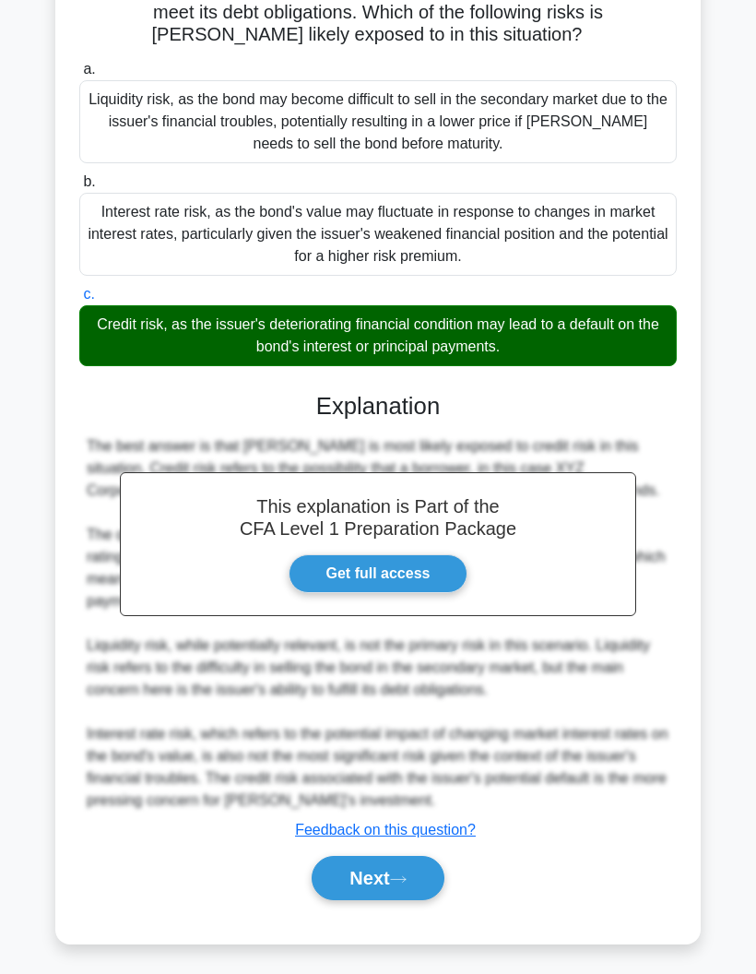
scroll to position [382, 0]
click at [355, 900] on button "Next" at bounding box center [378, 878] width 132 height 44
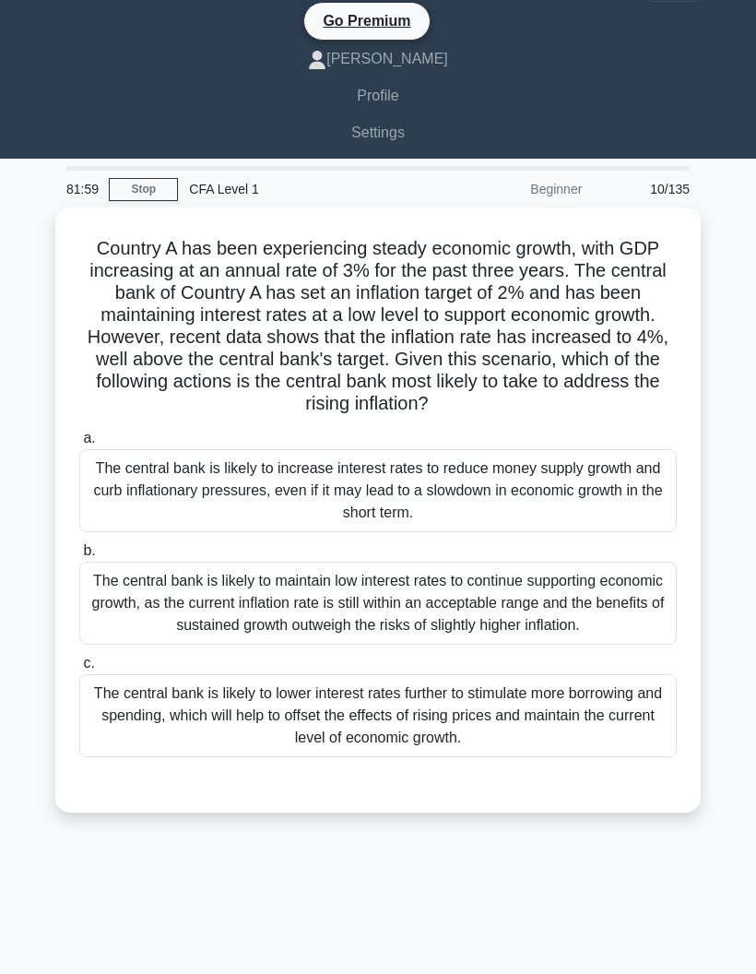
scroll to position [0, 0]
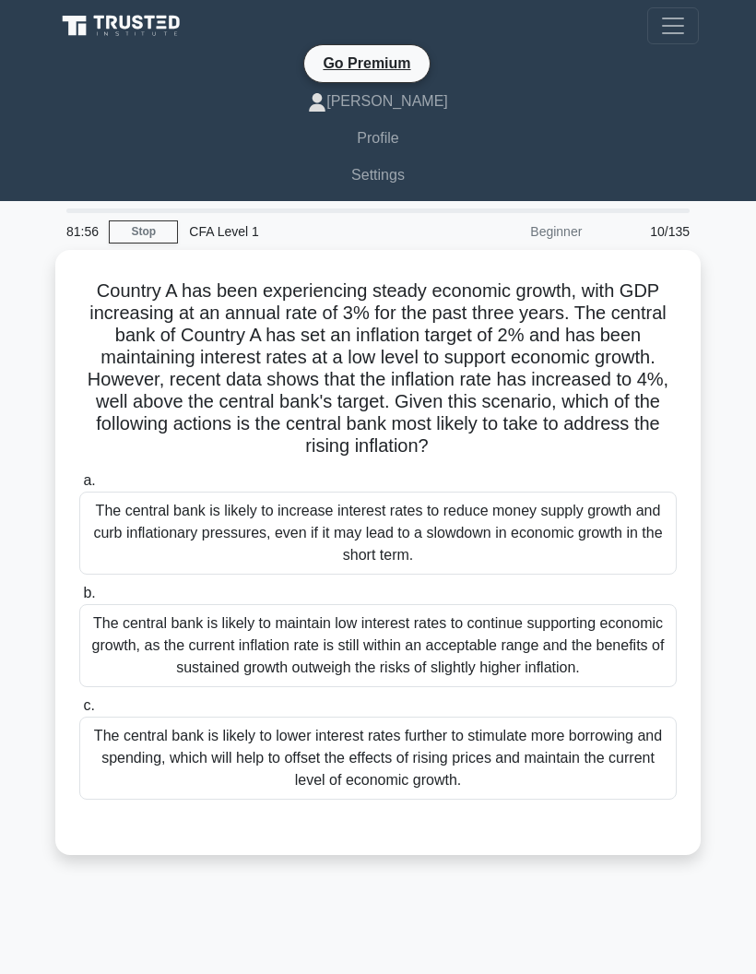
click at [133, 32] on icon at bounding box center [123, 26] width 133 height 27
click at [359, 106] on link "[PERSON_NAME]" at bounding box center [378, 101] width 642 height 37
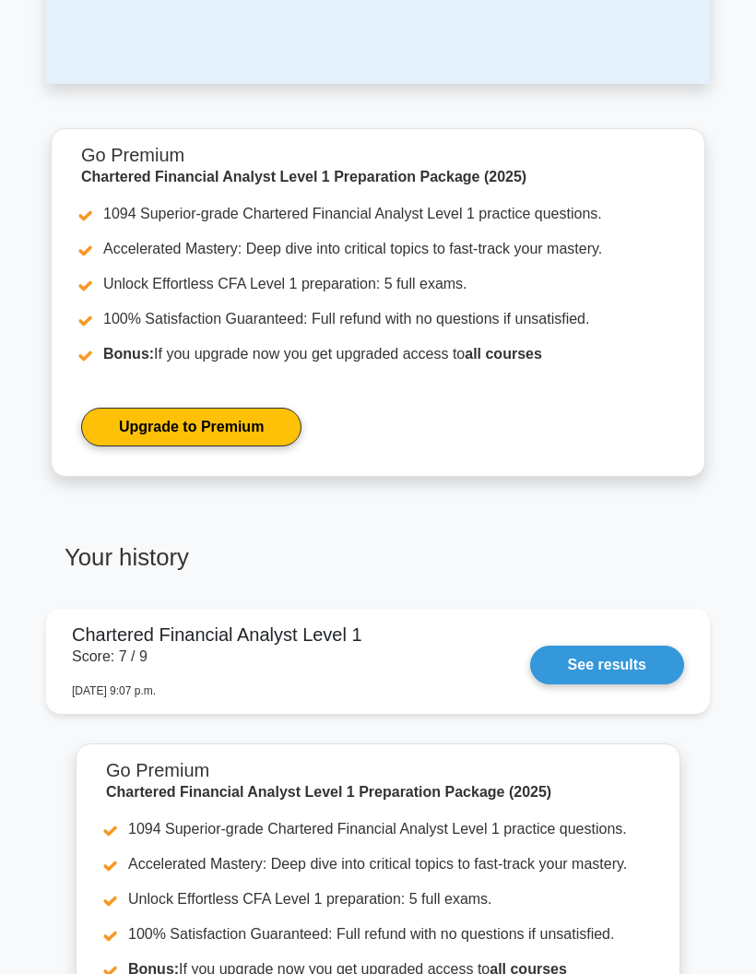
scroll to position [601, 0]
click at [224, 434] on link "Upgrade to Premium" at bounding box center [191, 427] width 220 height 39
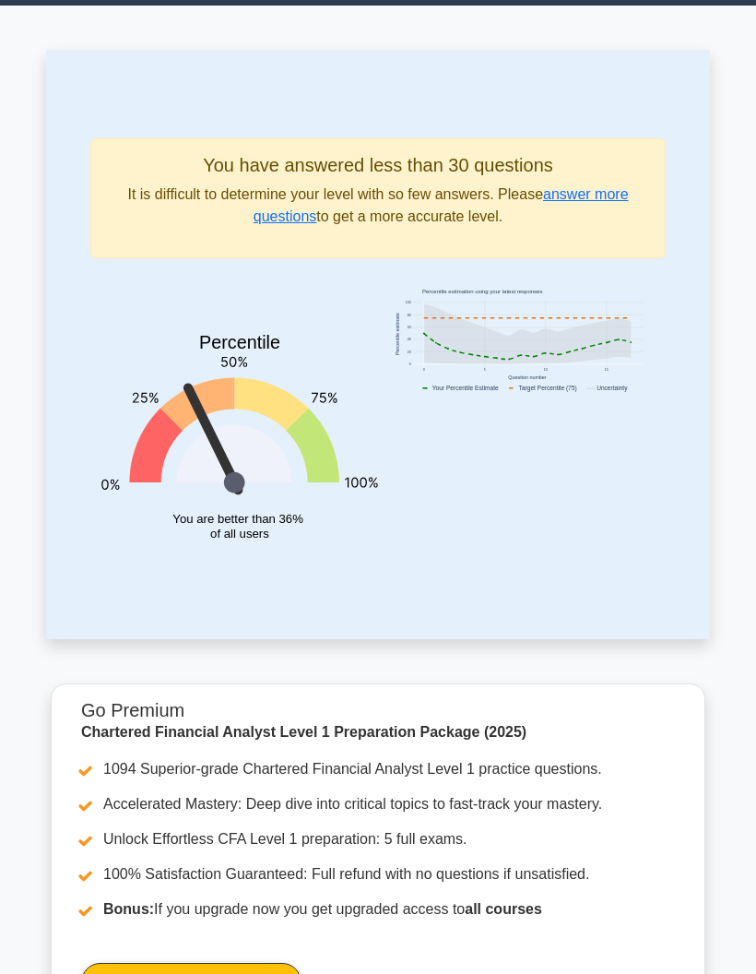
scroll to position [0, 0]
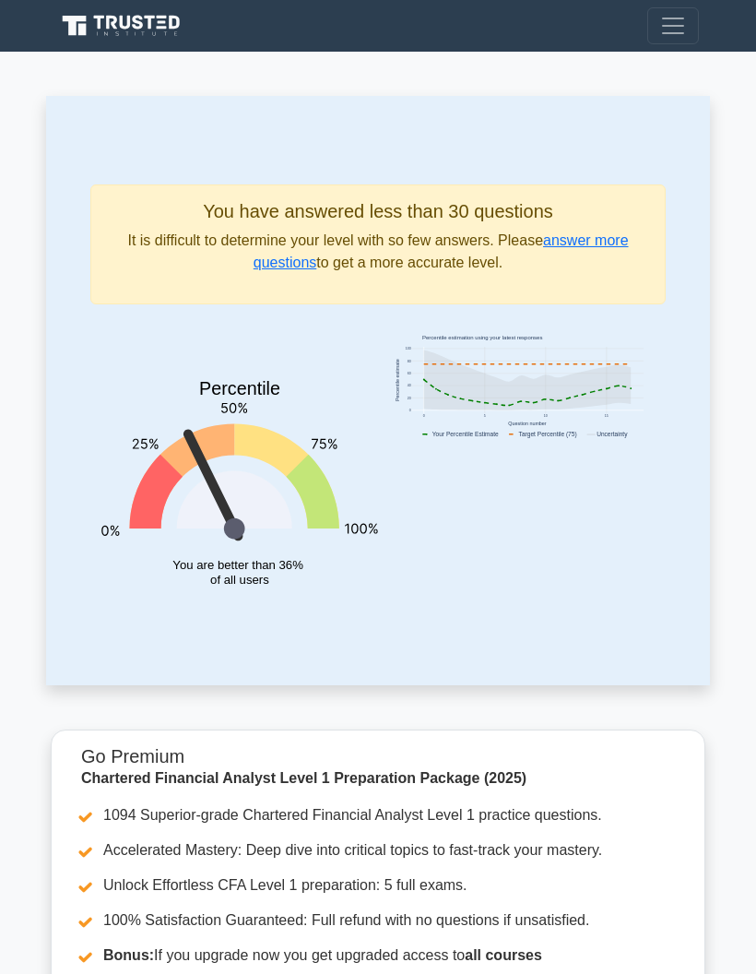
click at [675, 22] on span "Toggle navigation" at bounding box center [674, 26] width 28 height 28
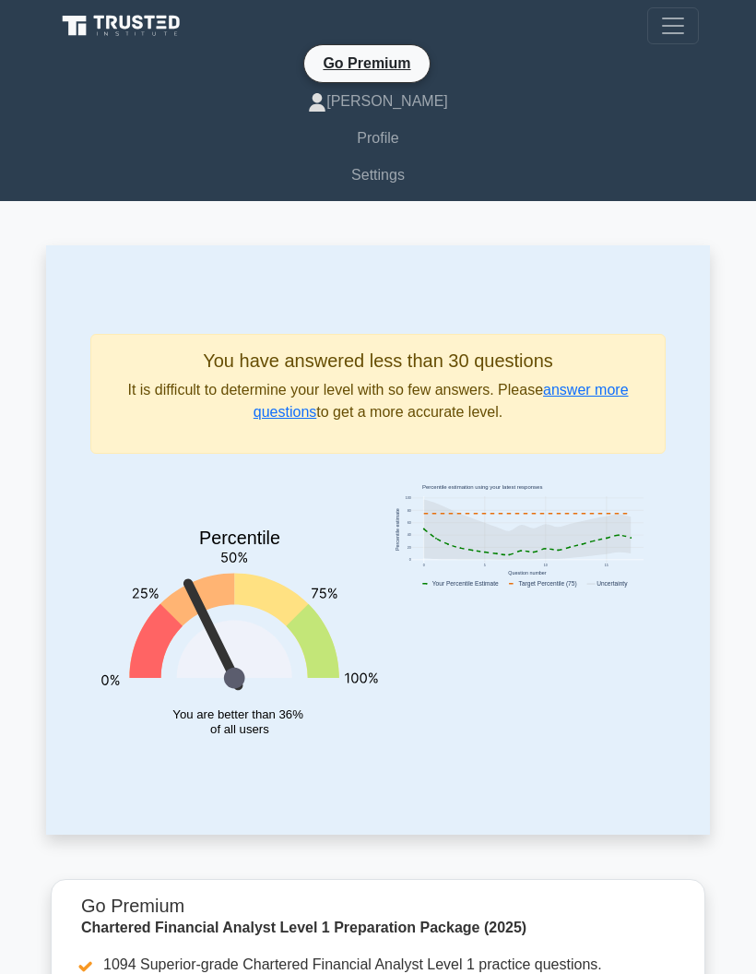
click at [376, 104] on link "[PERSON_NAME]" at bounding box center [378, 101] width 642 height 37
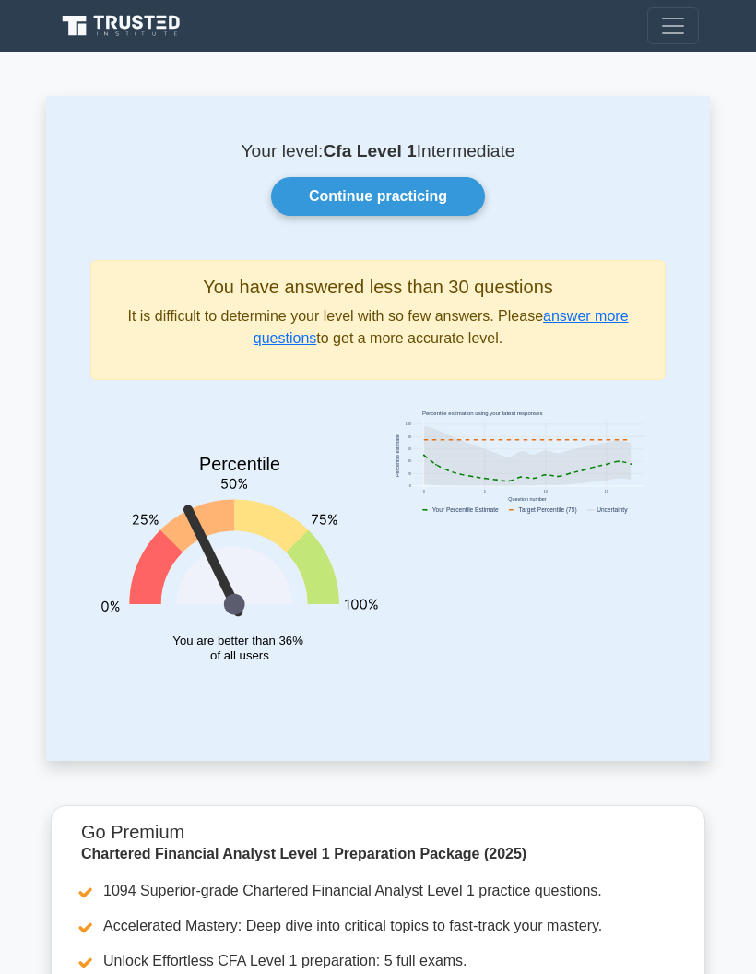
click at [312, 200] on link "Continue practicing" at bounding box center [378, 196] width 214 height 39
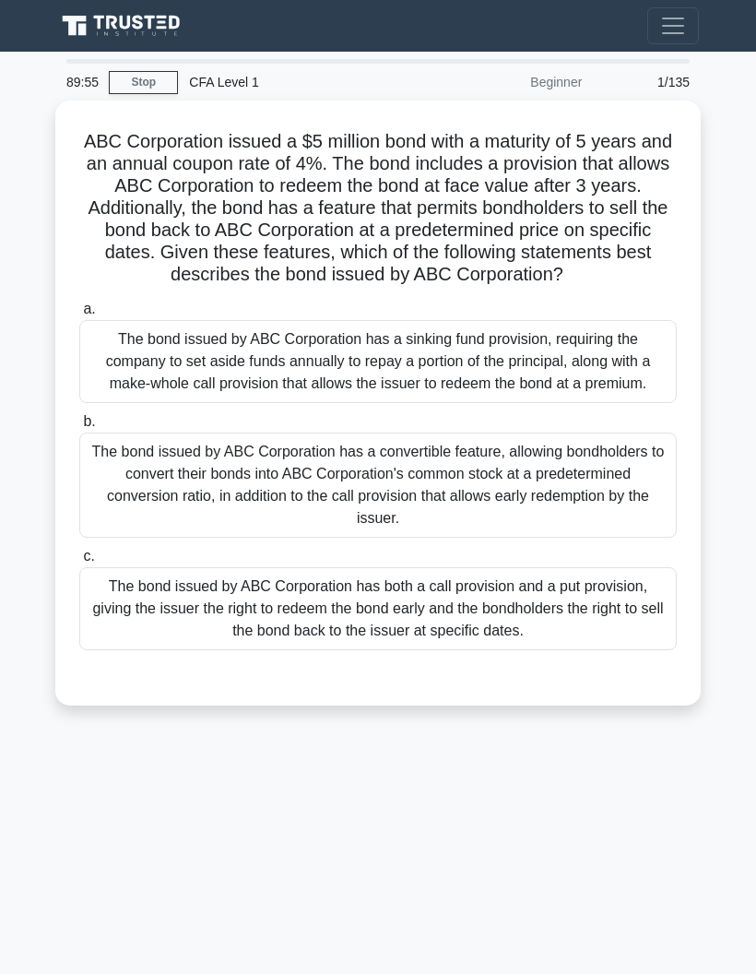
click at [144, 79] on link "Stop" at bounding box center [143, 82] width 69 height 23
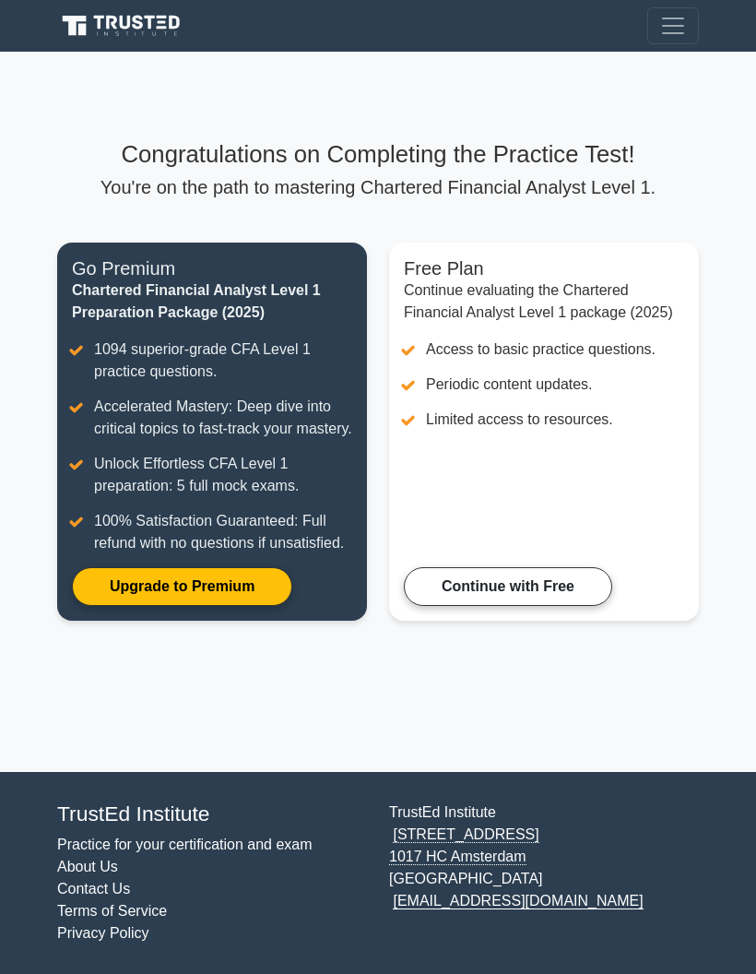
scroll to position [74, 0]
click at [175, 567] on link "Upgrade to Premium" at bounding box center [182, 586] width 220 height 39
click at [516, 567] on link "Continue with Free" at bounding box center [508, 586] width 208 height 39
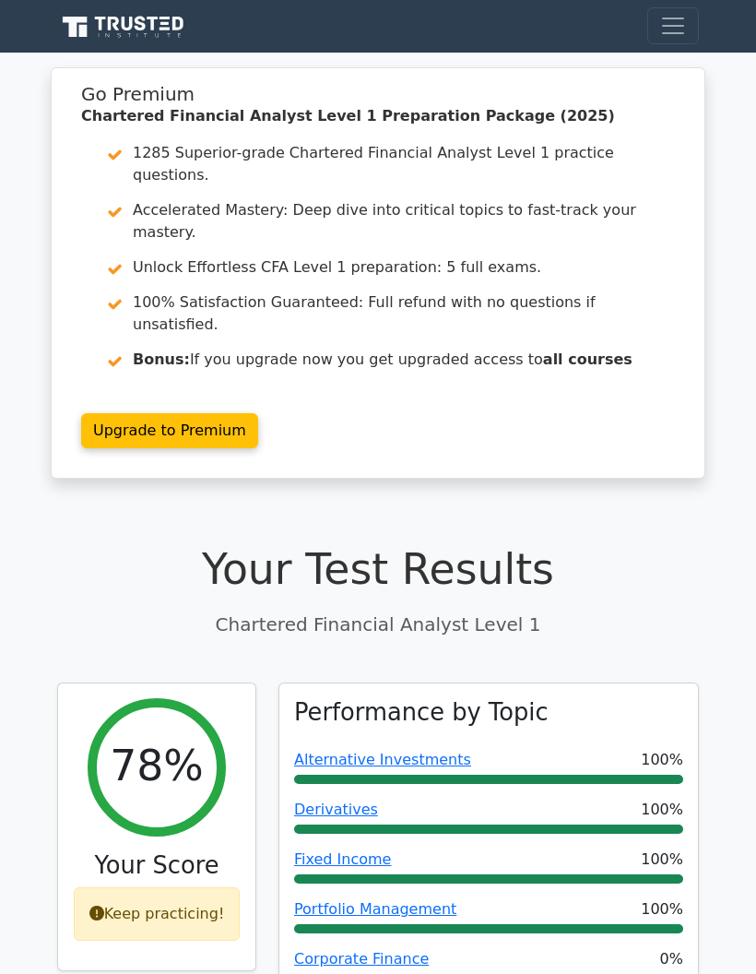
click at [184, 887] on div "Keep practicing!" at bounding box center [157, 914] width 167 height 54
click at [155, 887] on div "Keep practicing!" at bounding box center [157, 914] width 167 height 54
click at [143, 887] on div "Keep practicing!" at bounding box center [157, 914] width 167 height 54
click at [142, 887] on div "Keep practicing!" at bounding box center [157, 914] width 167 height 54
click at [140, 851] on h3 "Your Score" at bounding box center [157, 865] width 168 height 29
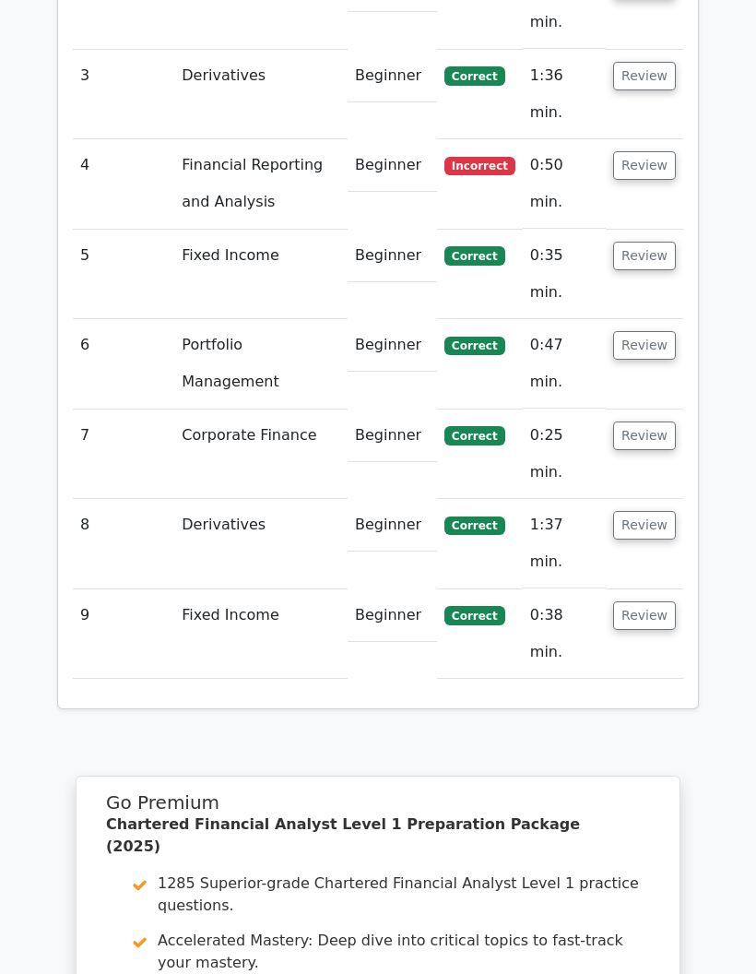
scroll to position [2535, 0]
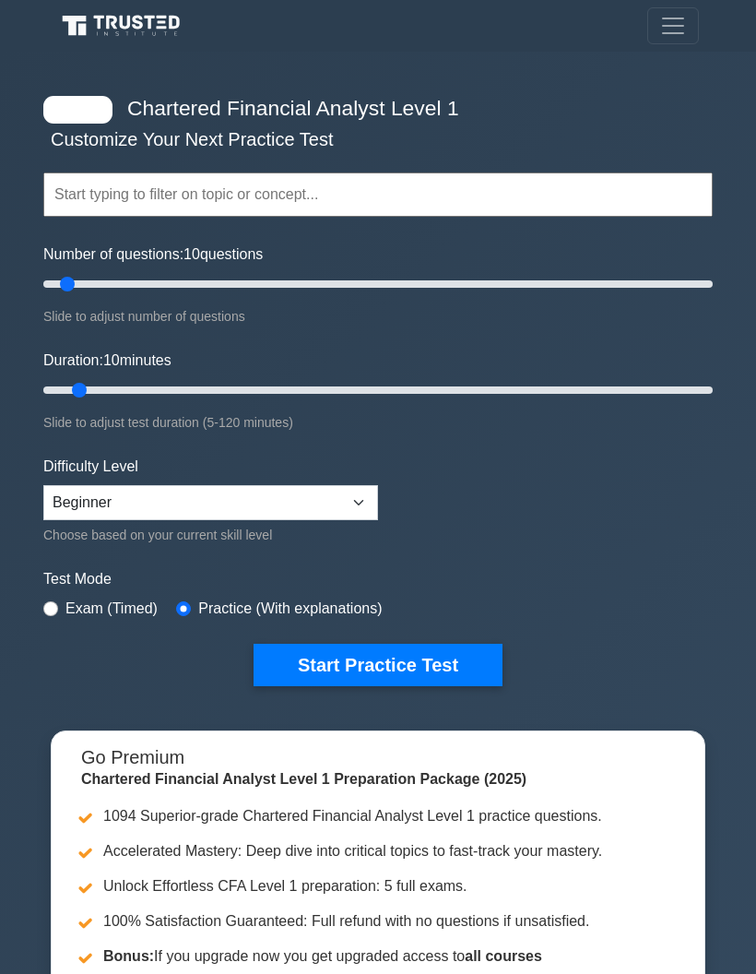
click at [693, 29] on button "Toggle navigation" at bounding box center [674, 25] width 52 height 37
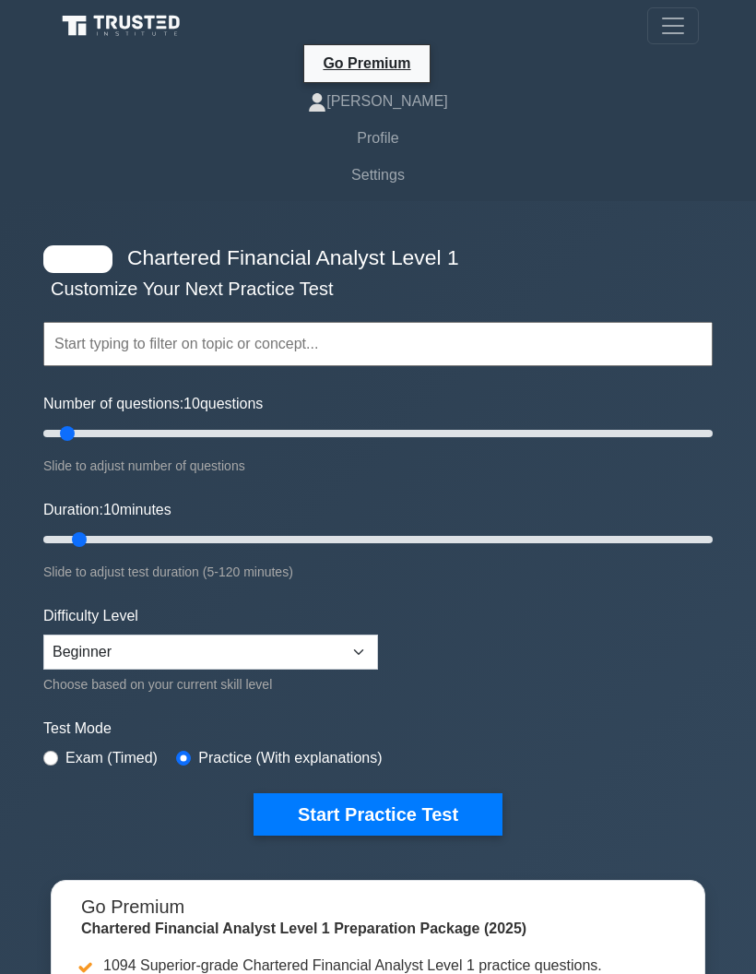
click at [383, 131] on link "Profile" at bounding box center [378, 138] width 642 height 37
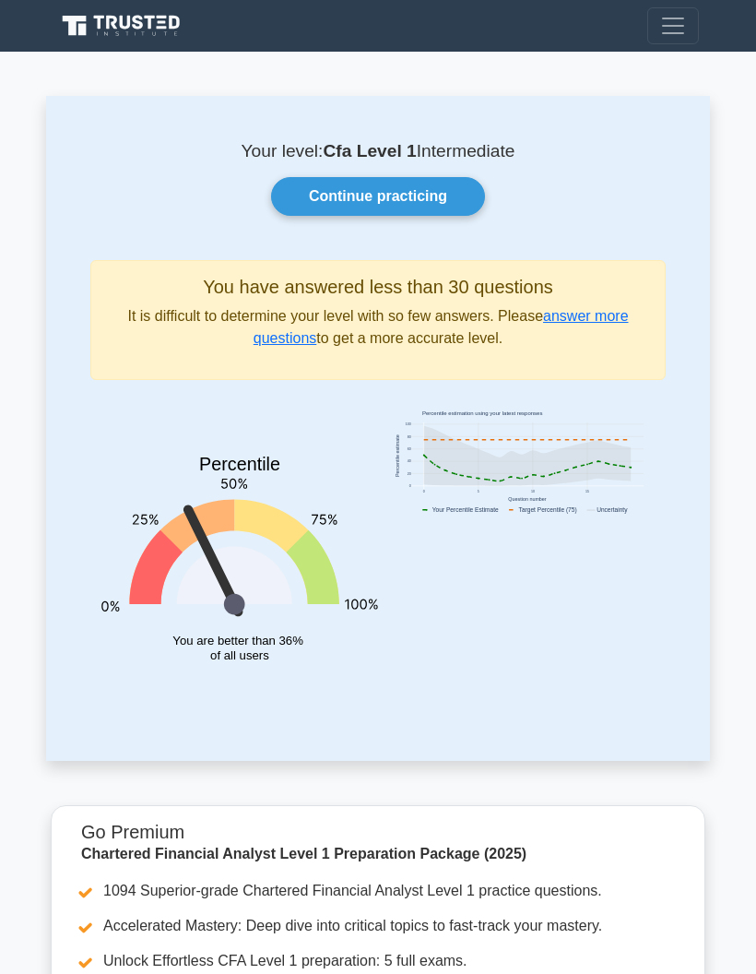
click at [683, 27] on span "Toggle navigation" at bounding box center [674, 26] width 28 height 28
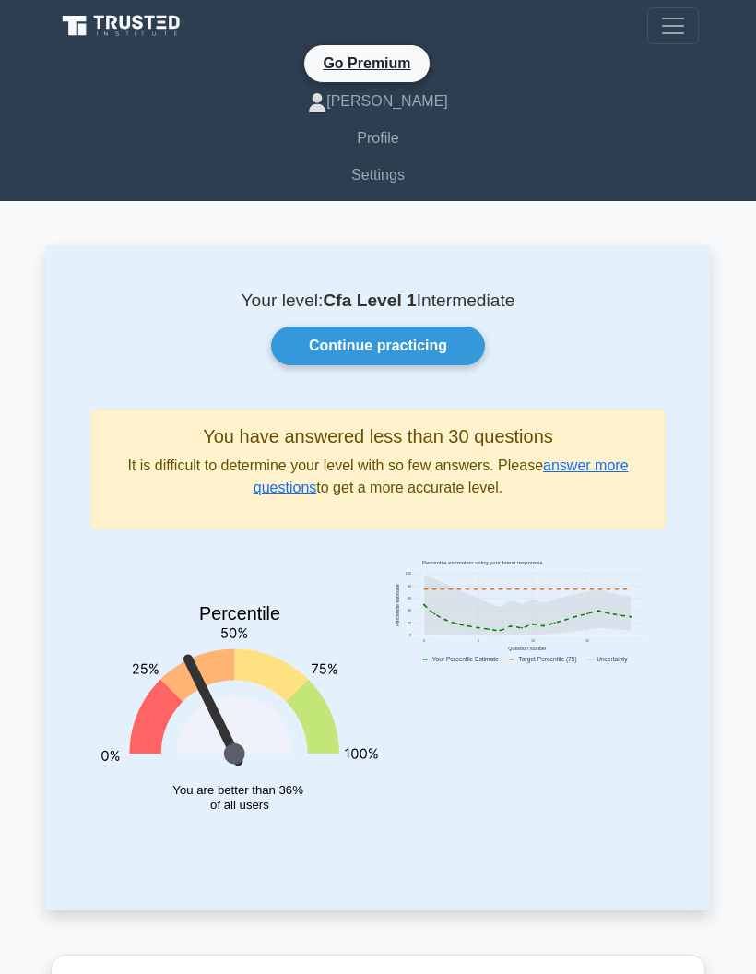
click at [373, 183] on link "Settings" at bounding box center [378, 175] width 642 height 37
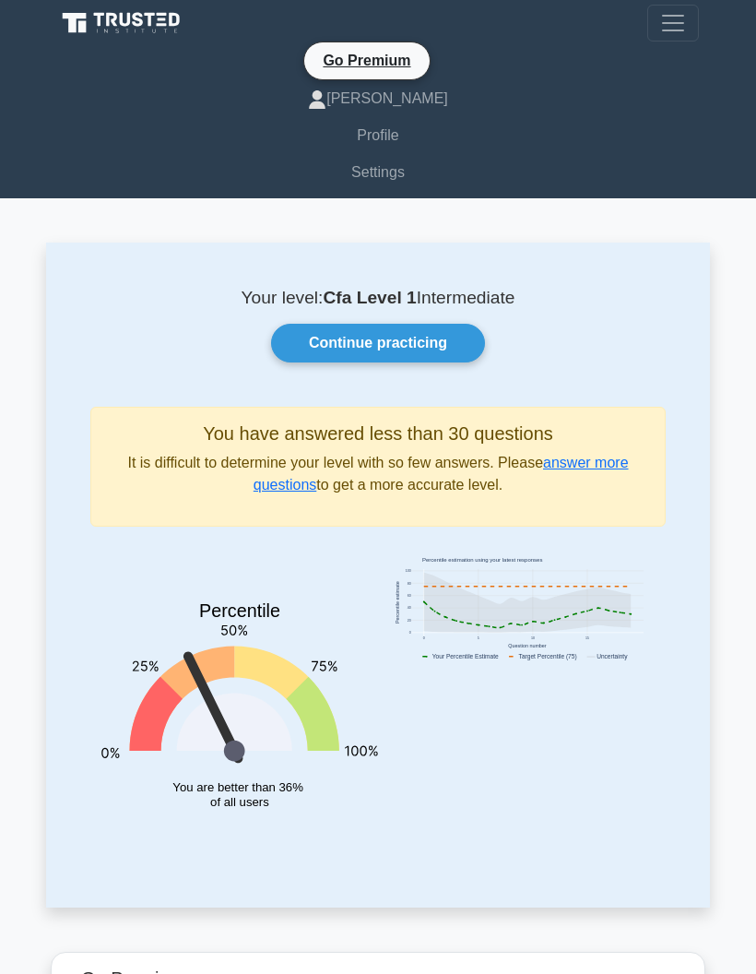
scroll to position [3, 0]
click at [254, 485] on link "answer more questions" at bounding box center [441, 474] width 375 height 38
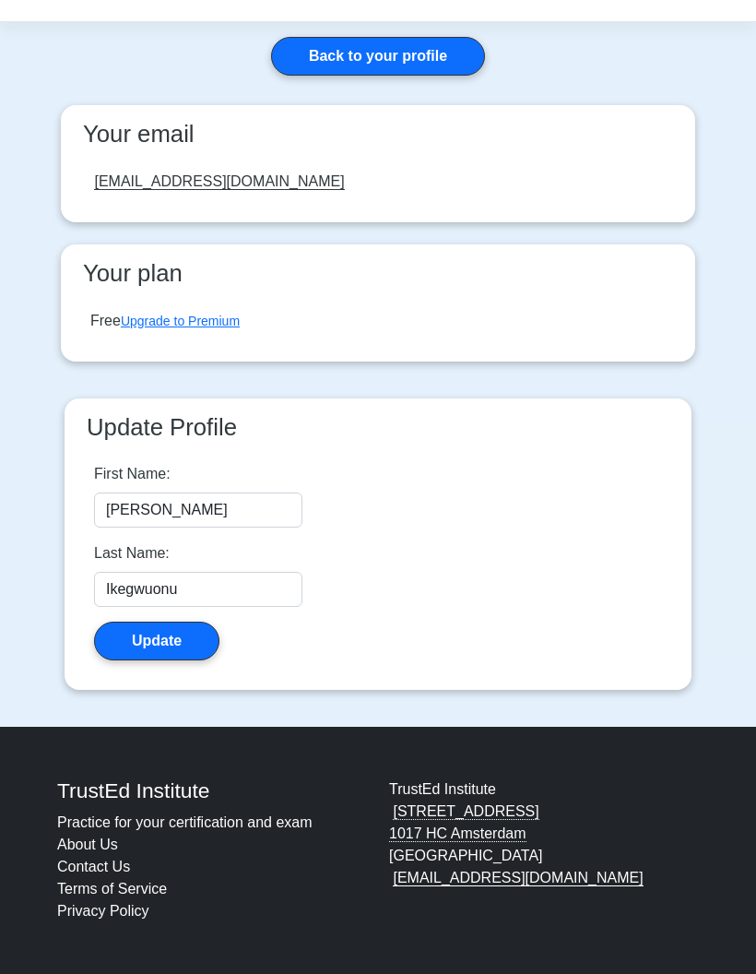
scroll to position [74, 0]
click at [102, 310] on div "Free Upgrade to Premium" at bounding box center [164, 321] width 149 height 22
click at [117, 310] on div "Free Upgrade to Premium" at bounding box center [164, 321] width 149 height 22
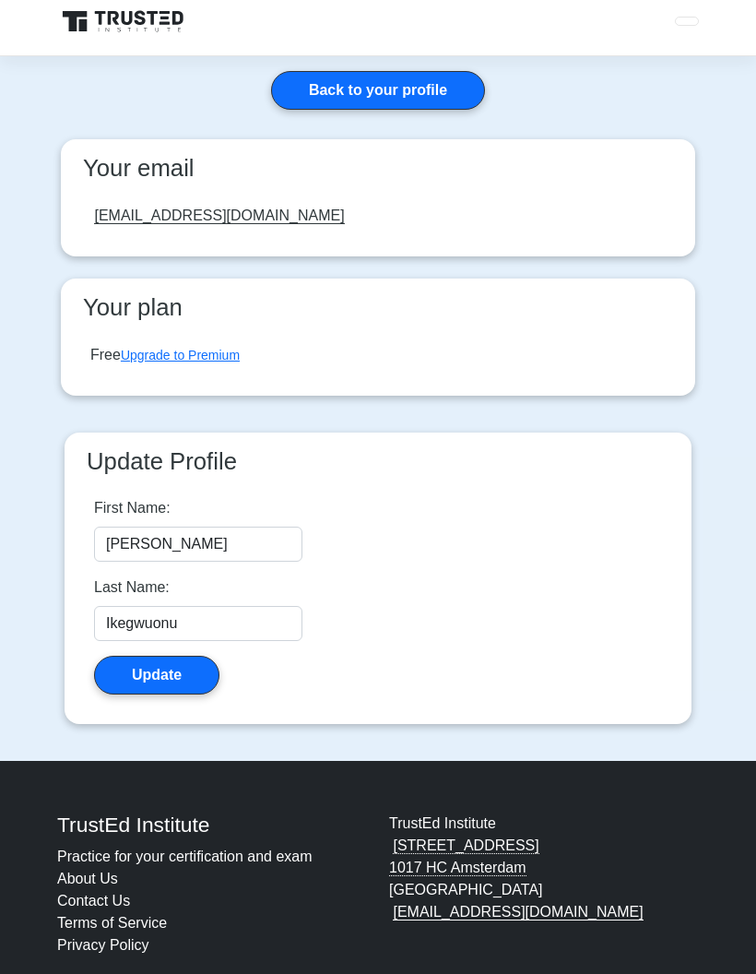
scroll to position [0, 0]
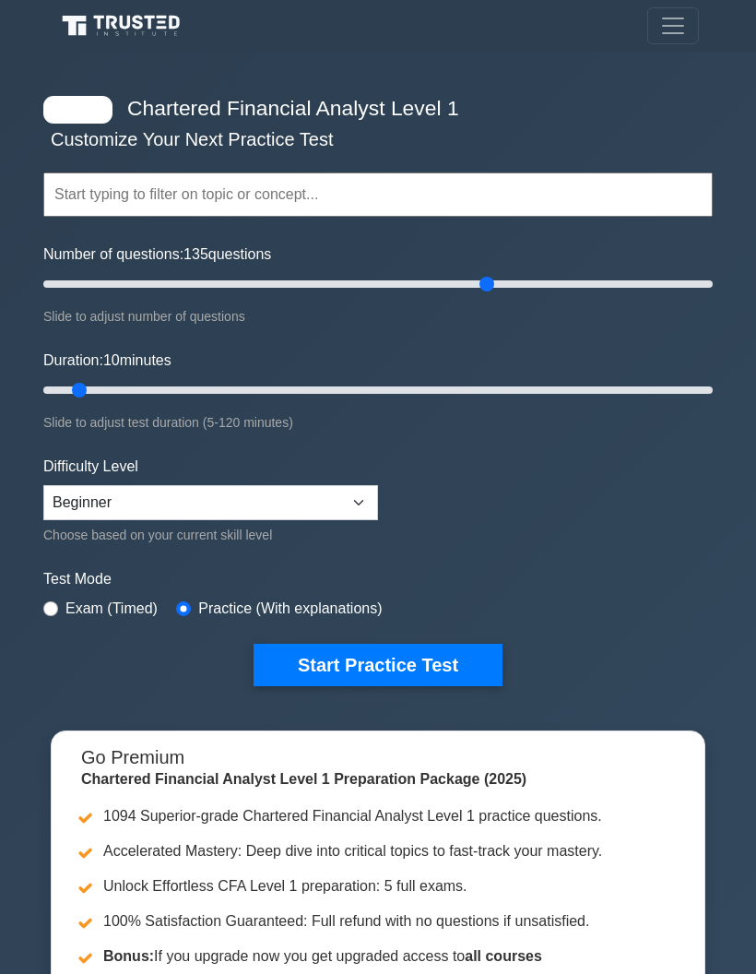
type input "135"
click at [450, 379] on input "Duration: 75 minutes" at bounding box center [378, 390] width 670 height 22
type input "80"
click at [465, 380] on input "Duration: 75 minutes" at bounding box center [378, 390] width 670 height 22
click at [280, 499] on select "Beginner Intermediate Expert" at bounding box center [210, 502] width 335 height 35
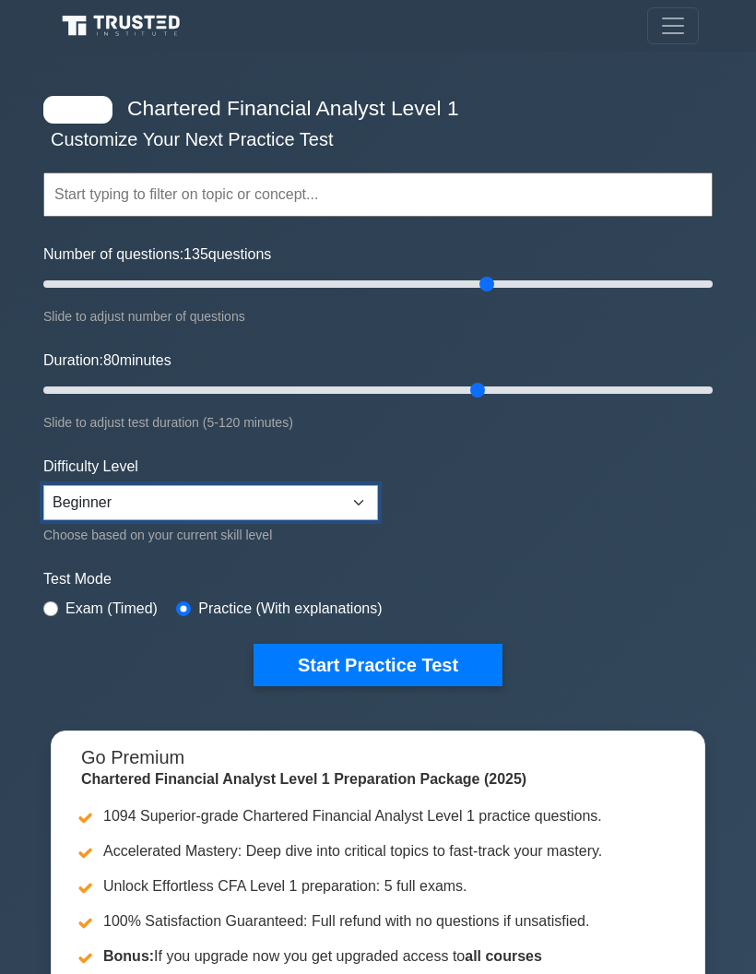
select select "intermediate"
click at [493, 380] on input "Duration: 80 minutes" at bounding box center [378, 390] width 670 height 22
type input "90"
click at [522, 384] on input "Duration: 85 minutes" at bounding box center [378, 390] width 670 height 22
